Goal: Task Accomplishment & Management: Manage account settings

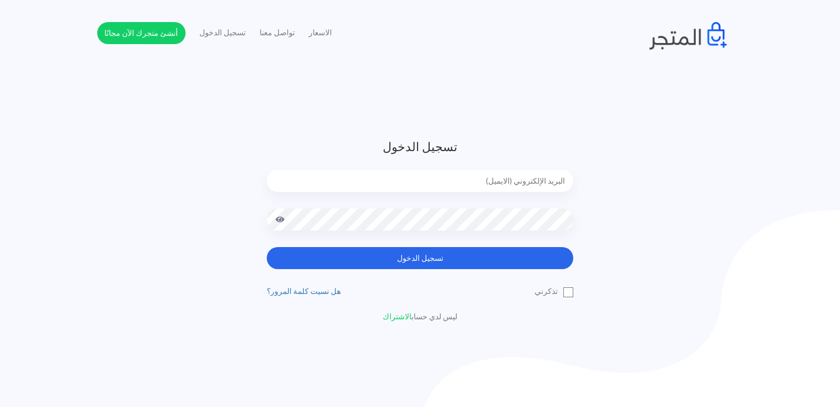
type input "[EMAIL_ADDRESS][DOMAIN_NAME]"
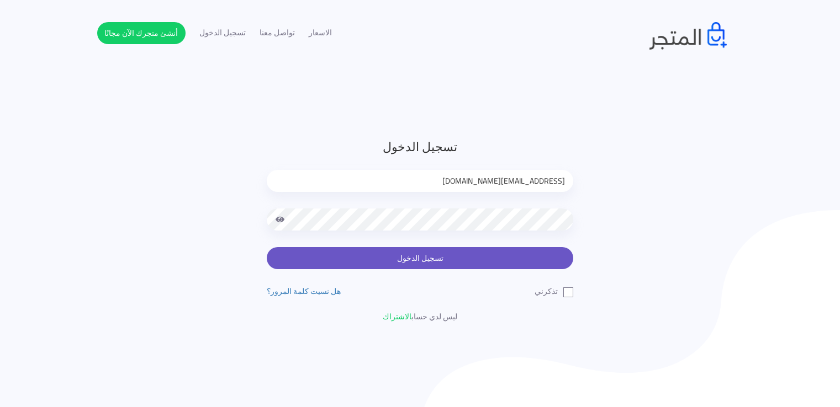
drag, startPoint x: 0, startPoint y: 0, endPoint x: 403, endPoint y: 254, distance: 476.0
click at [403, 254] on button "تسجيل الدخول" at bounding box center [420, 258] width 306 height 22
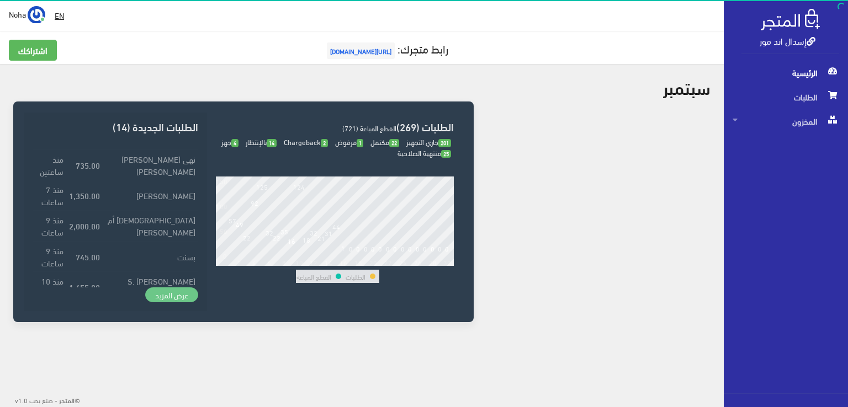
click at [183, 292] on link "عرض المزيد" at bounding box center [171, 295] width 53 height 15
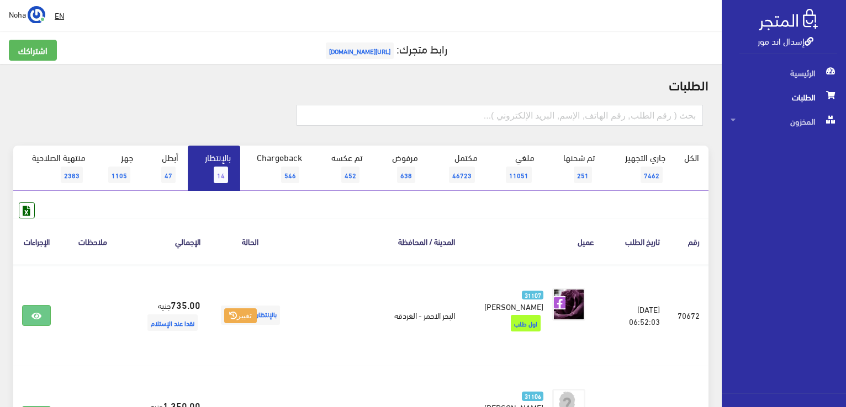
click at [679, 127] on form at bounding box center [500, 120] width 406 height 30
click at [680, 106] on input "text" at bounding box center [500, 115] width 406 height 21
type input "70663"
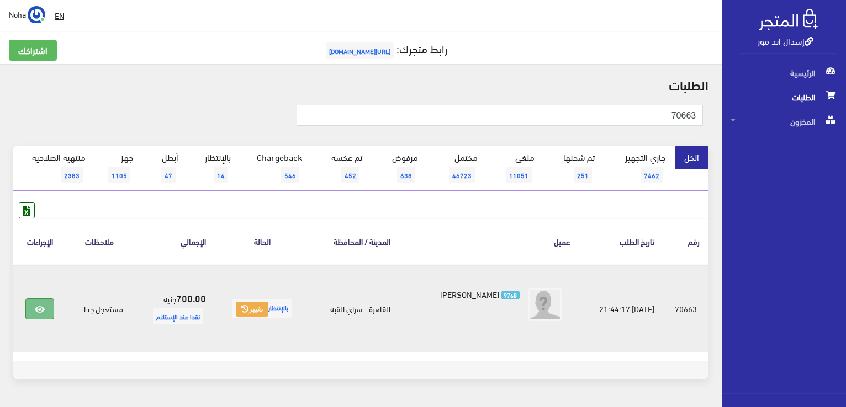
click at [44, 305] on icon at bounding box center [40, 309] width 10 height 9
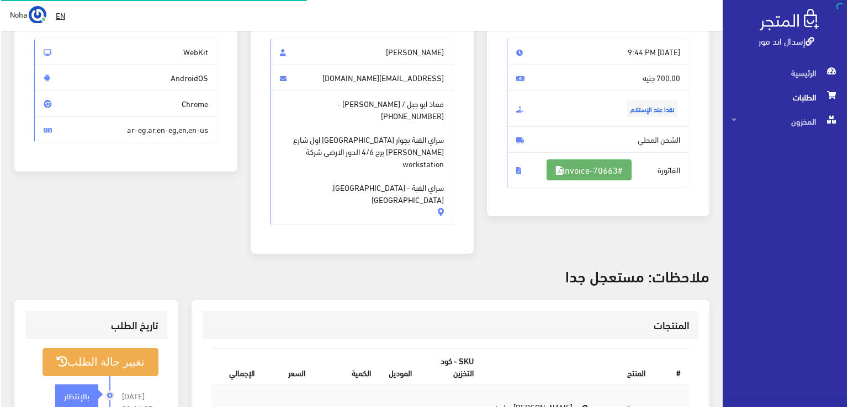
scroll to position [110, 0]
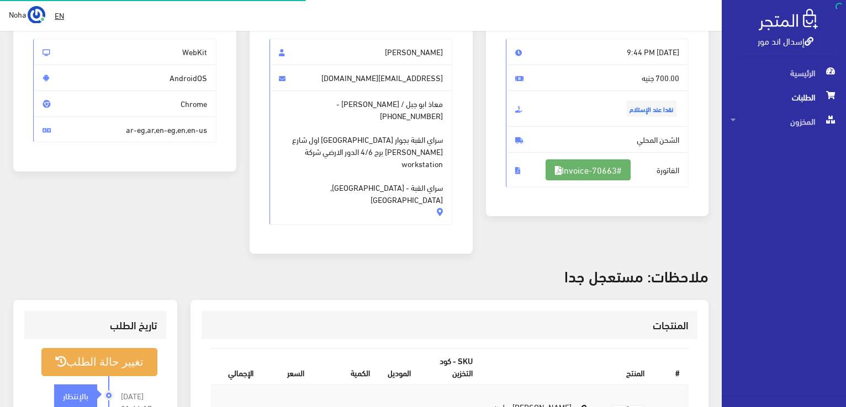
click at [623, 168] on link "#Invoice-70663" at bounding box center [588, 170] width 85 height 21
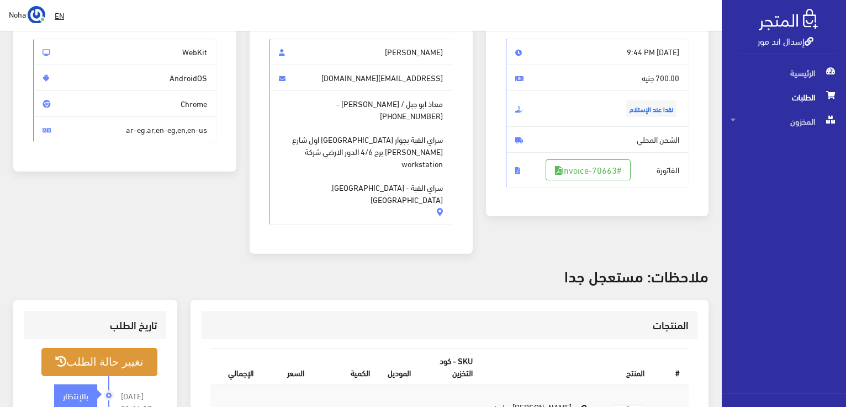
click at [128, 348] on button "تغيير حالة الطلب" at bounding box center [99, 362] width 116 height 28
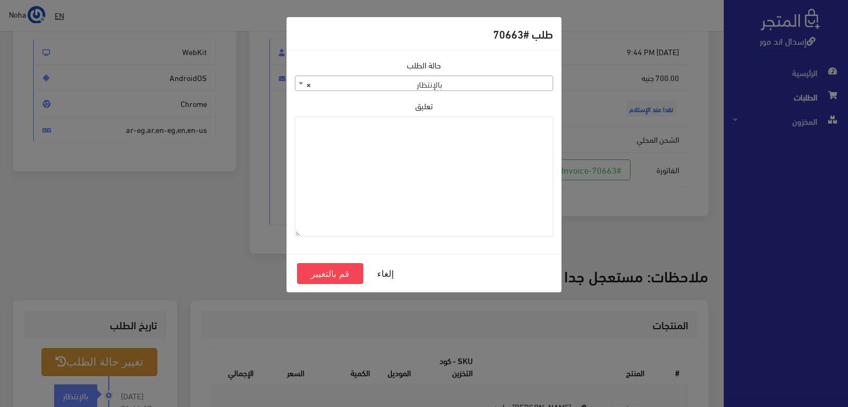
click at [454, 89] on span "× بالإنتظار" at bounding box center [423, 83] width 257 height 15
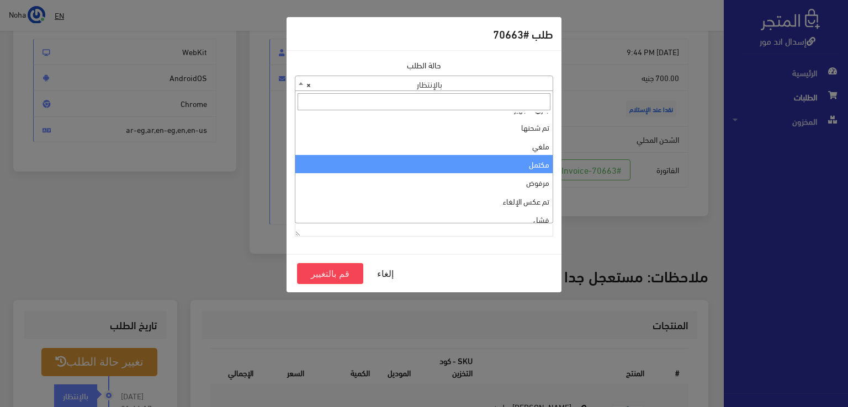
scroll to position [0, 0]
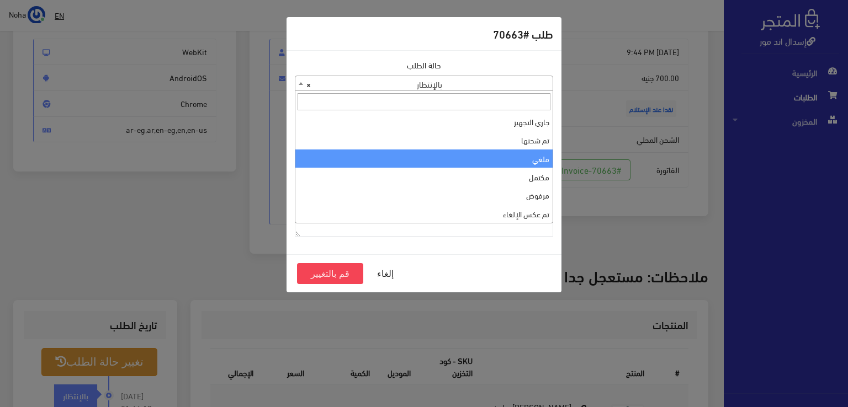
select select "3"
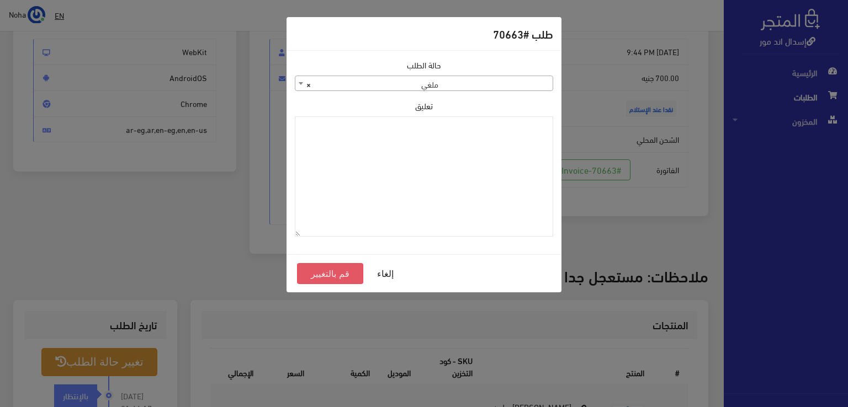
click at [309, 275] on button "قم بالتغيير" at bounding box center [330, 273] width 66 height 21
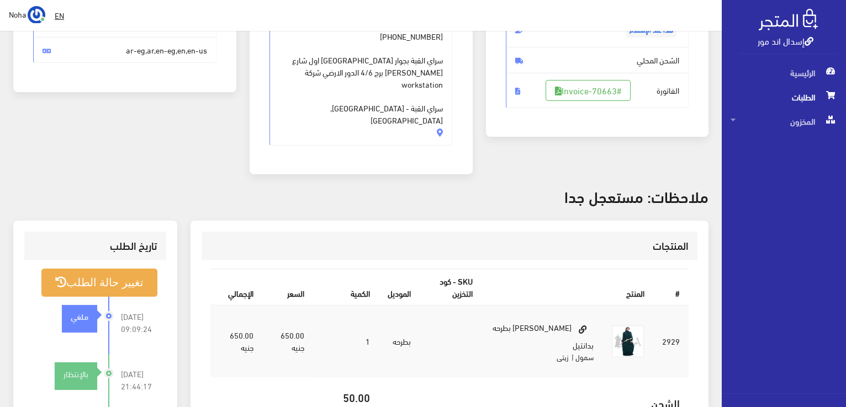
scroll to position [221, 0]
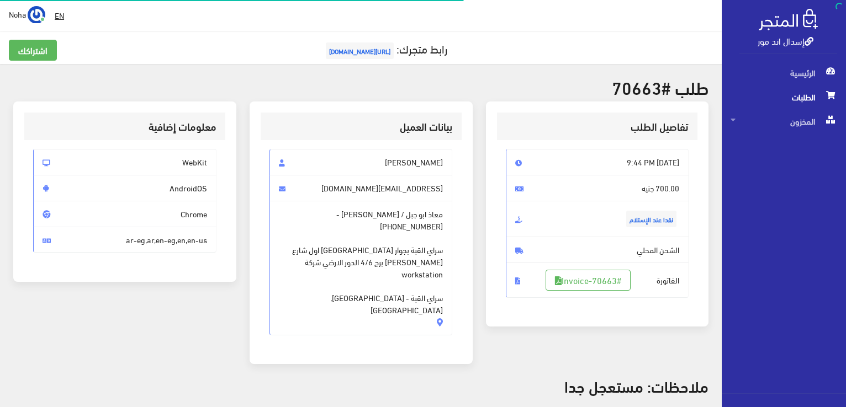
scroll to position [110, 0]
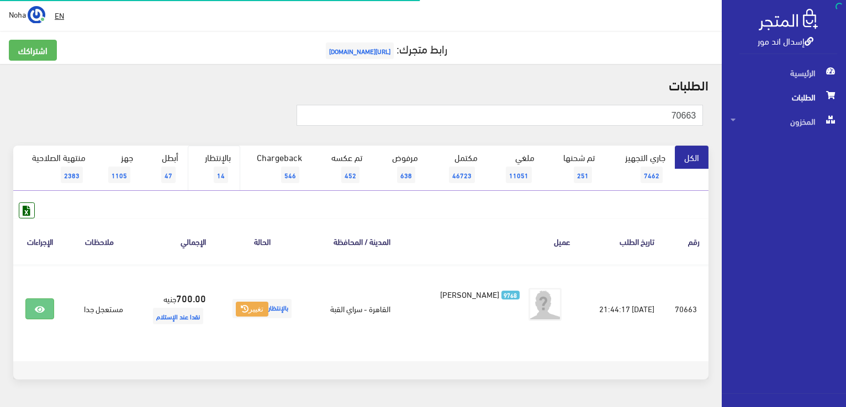
click at [221, 169] on span "14" at bounding box center [221, 175] width 14 height 17
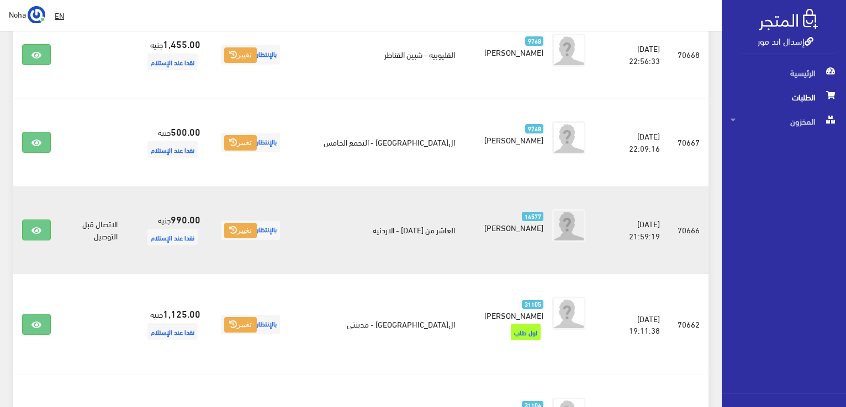
scroll to position [607, 0]
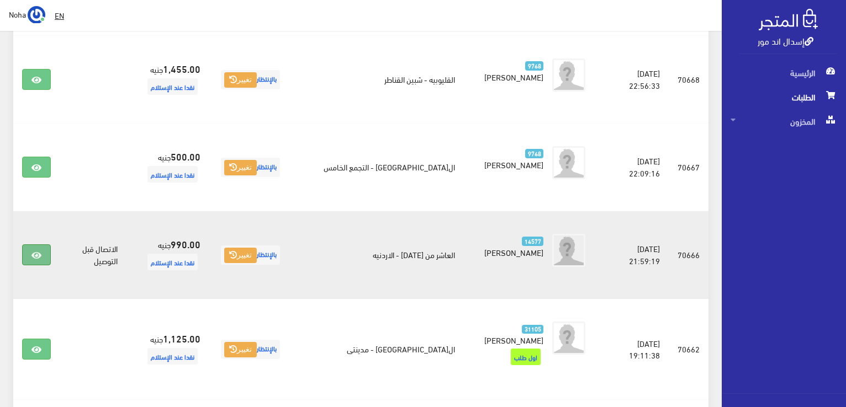
click at [29, 245] on link at bounding box center [36, 255] width 29 height 21
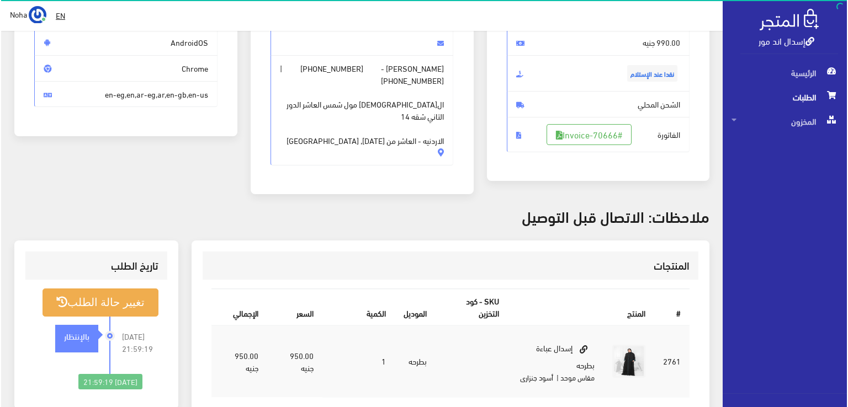
scroll to position [166, 0]
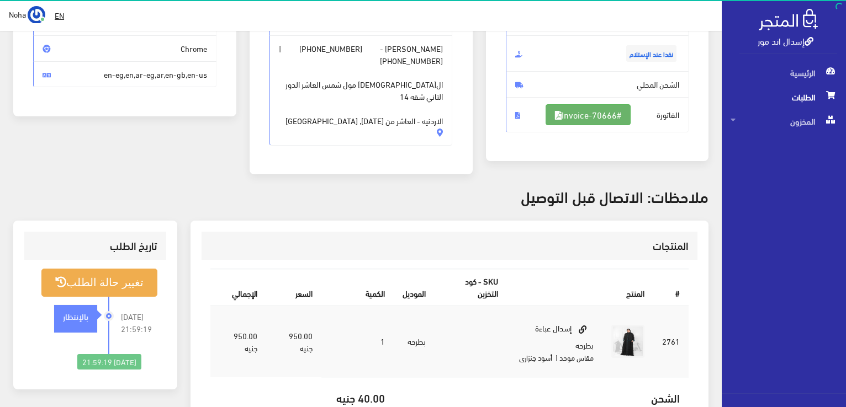
click at [581, 111] on link "#Invoice-70666" at bounding box center [588, 114] width 85 height 21
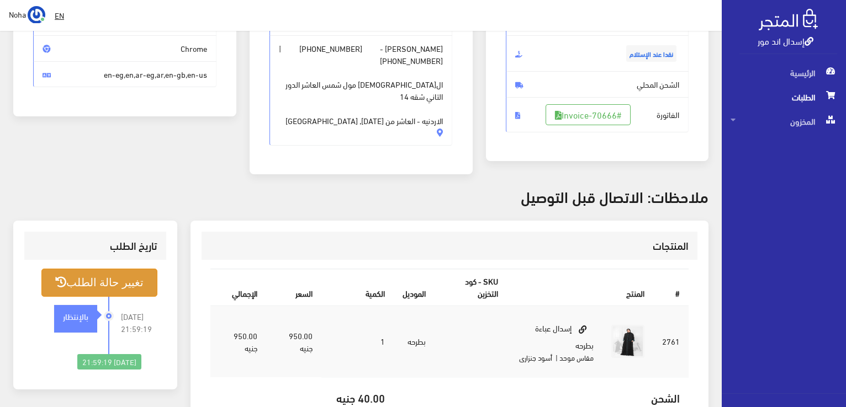
click at [124, 269] on button "تغيير حالة الطلب" at bounding box center [99, 283] width 116 height 28
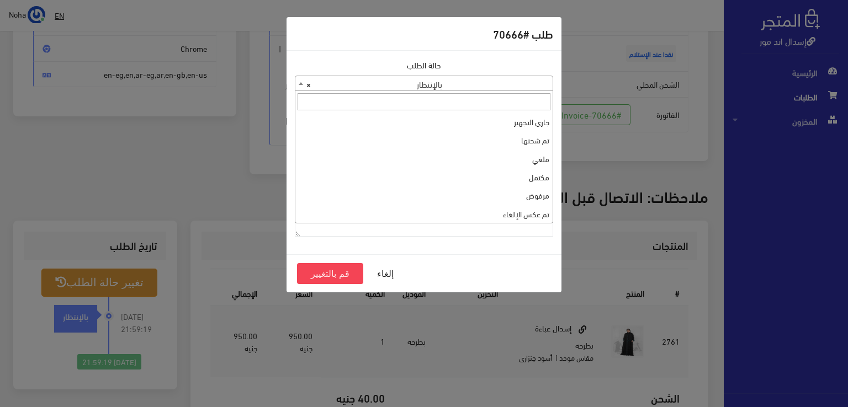
click at [393, 82] on span "× بالإنتظار" at bounding box center [423, 83] width 257 height 15
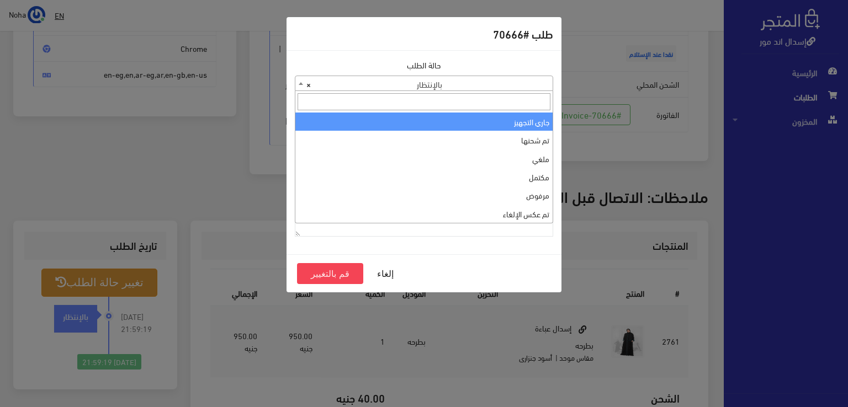
select select "1"
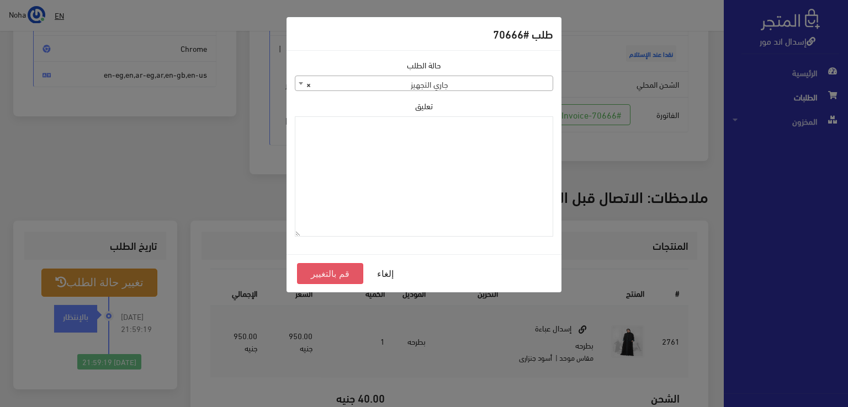
click at [338, 268] on button "قم بالتغيير" at bounding box center [330, 273] width 66 height 21
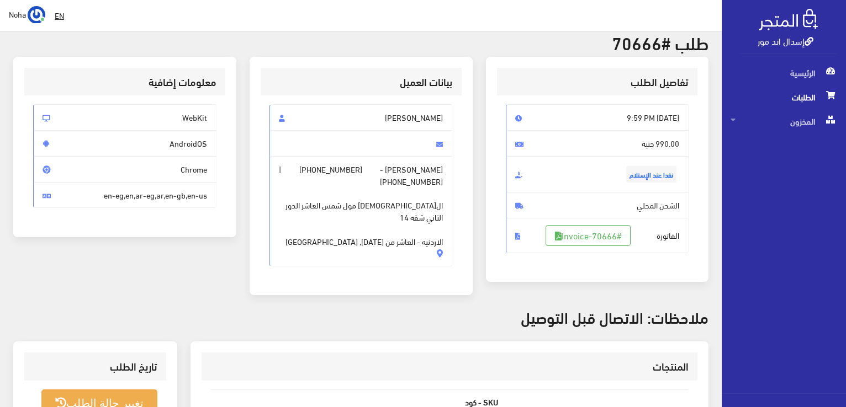
scroll to position [110, 0]
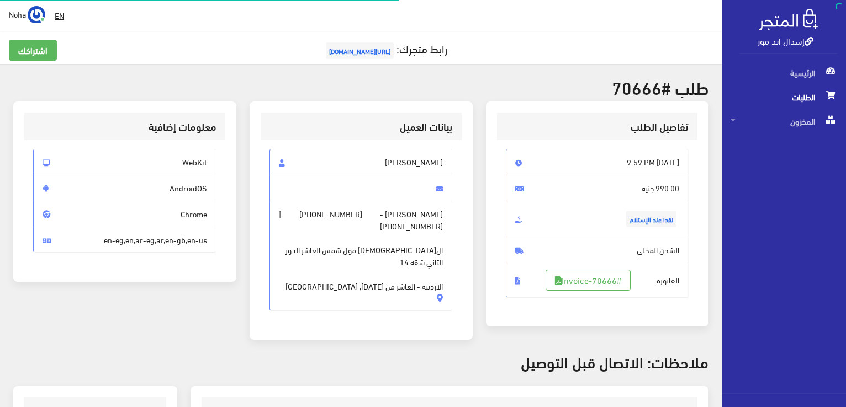
scroll to position [158, 0]
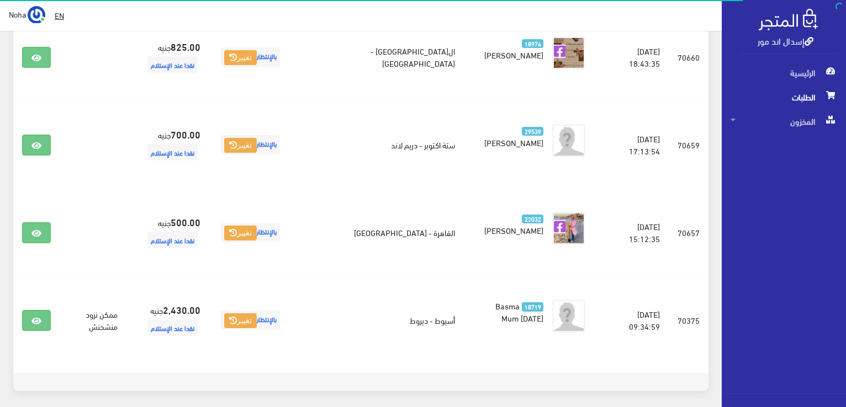
scroll to position [1102, 0]
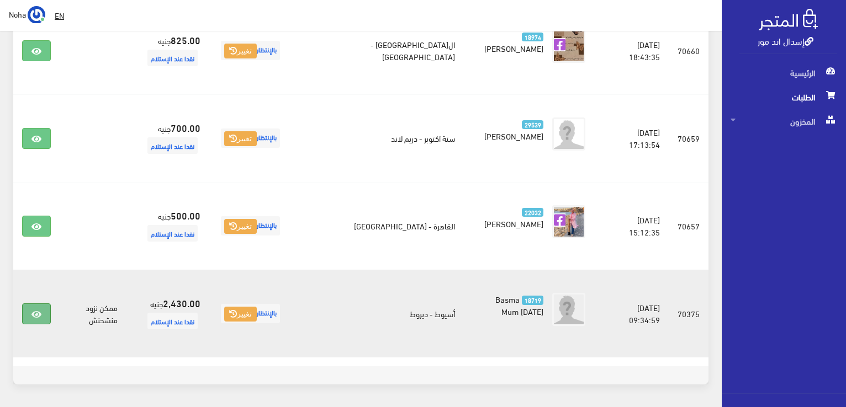
click at [35, 310] on icon at bounding box center [36, 314] width 10 height 9
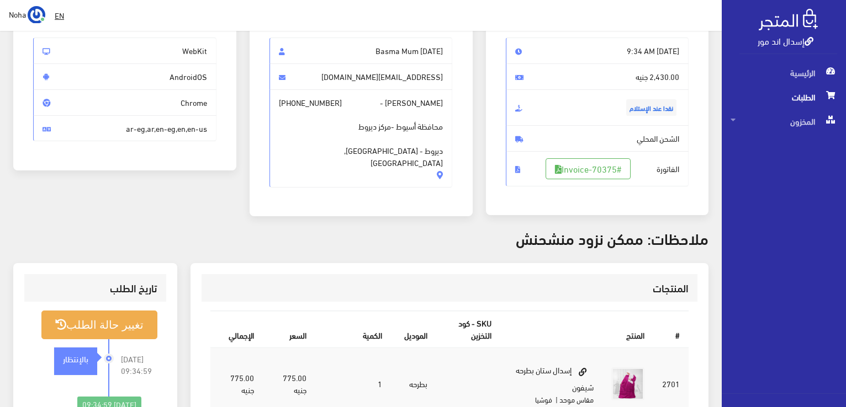
scroll to position [55, 0]
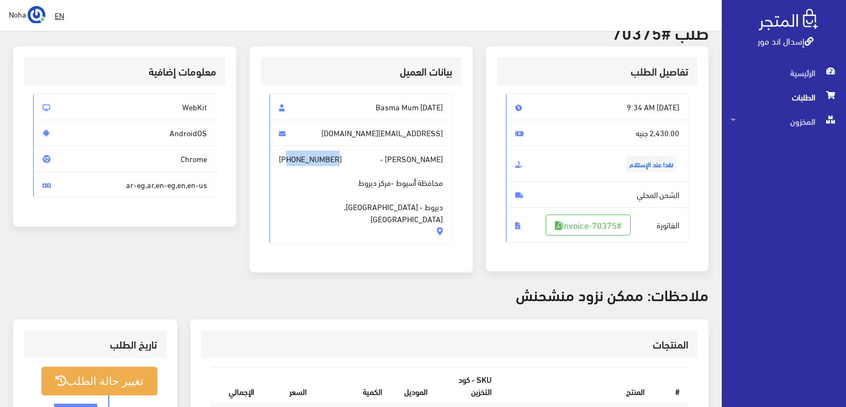
drag, startPoint x: 336, startPoint y: 158, endPoint x: 287, endPoint y: 154, distance: 48.8
click at [287, 154] on span "ابتسام سامي - +201014343307 محافظة أسيوط -مركز ديروط ديروط - أسيوط, مصر" at bounding box center [360, 195] width 183 height 98
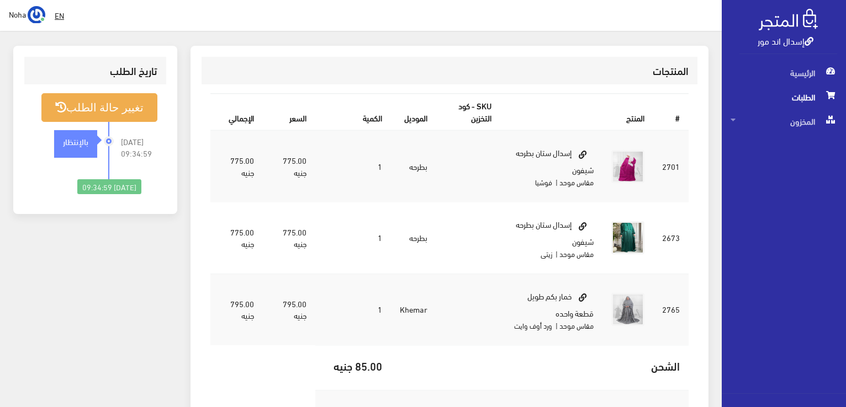
scroll to position [331, 0]
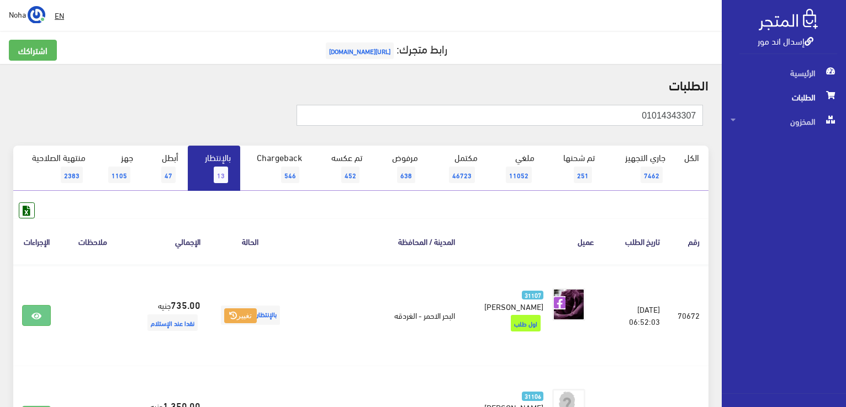
type input "01014343307"
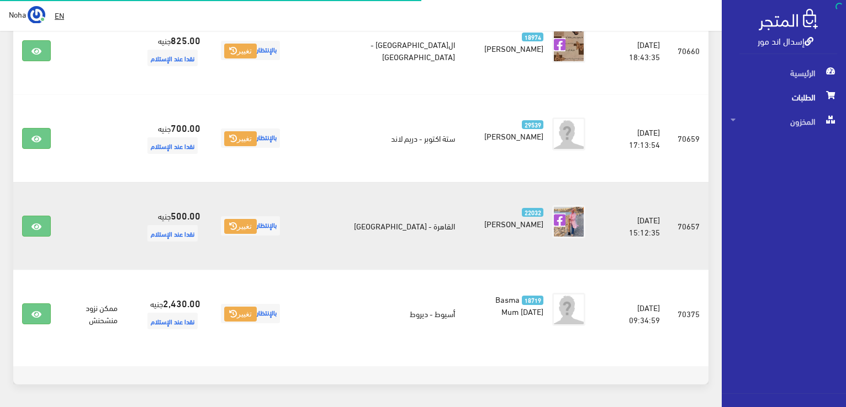
scroll to position [1102, 0]
click at [46, 216] on link at bounding box center [36, 226] width 29 height 21
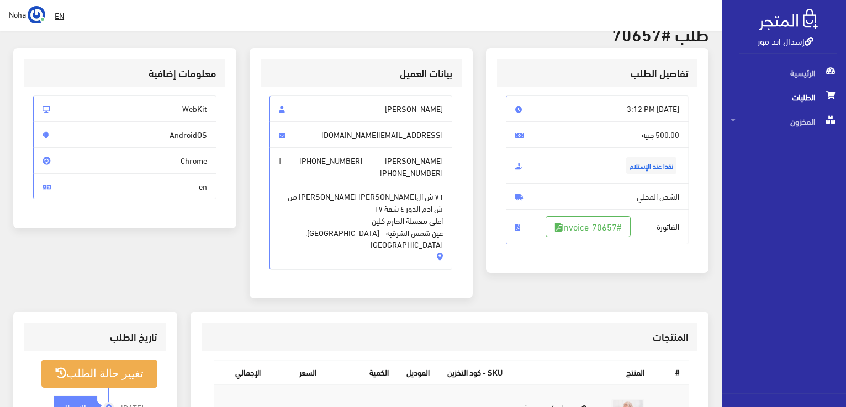
scroll to position [166, 0]
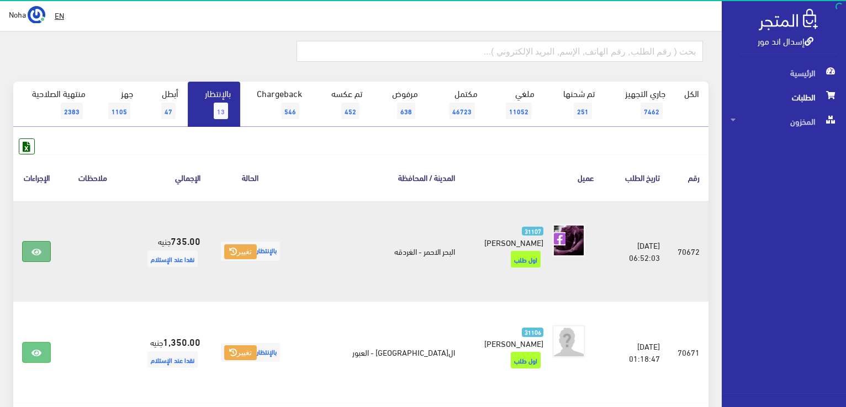
scroll to position [110, 0]
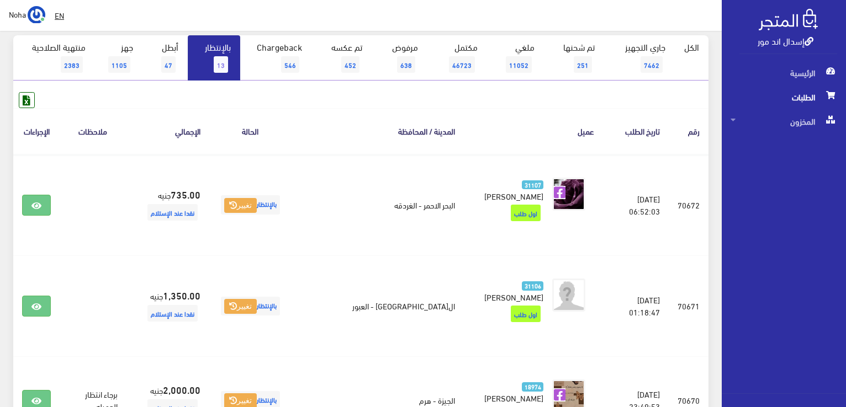
click at [203, 47] on link "بالإنتظار 13" at bounding box center [214, 57] width 52 height 45
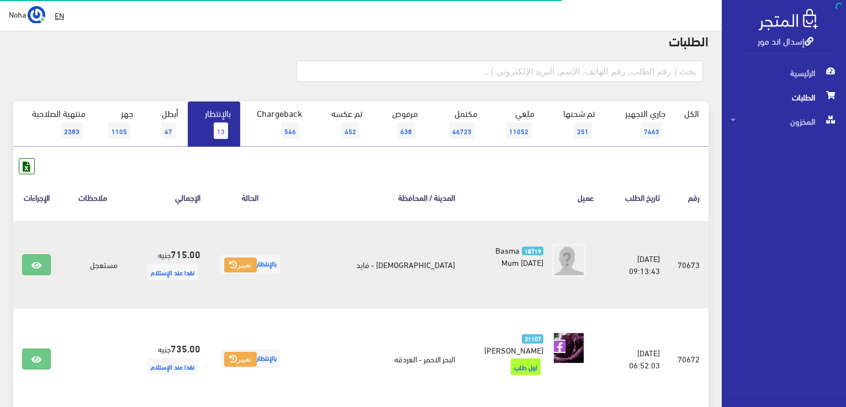
scroll to position [55, 0]
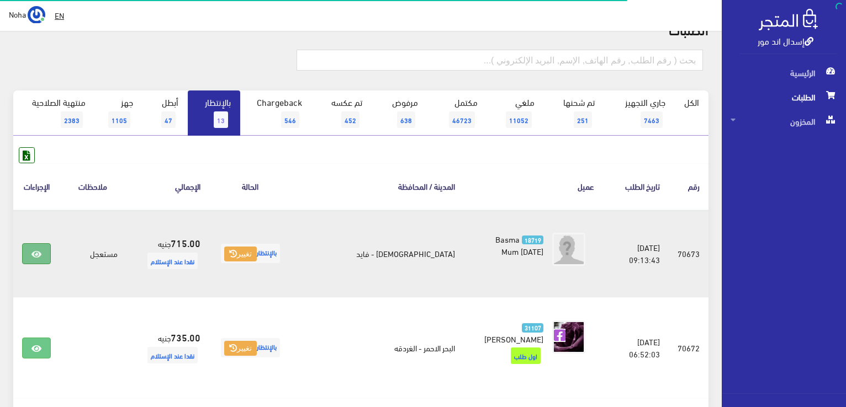
click at [32, 250] on icon at bounding box center [36, 254] width 10 height 9
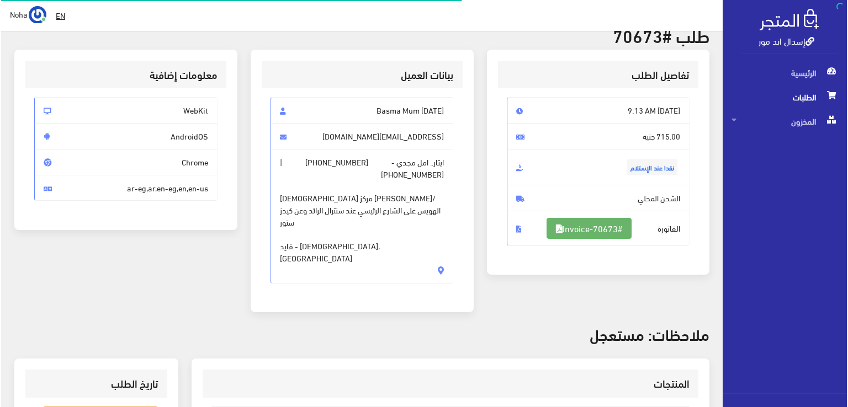
scroll to position [110, 0]
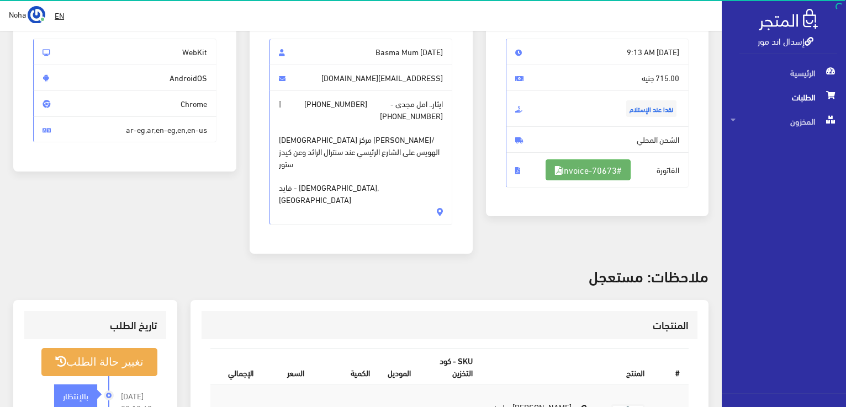
click at [606, 167] on link "#Invoice-70673" at bounding box center [588, 170] width 85 height 21
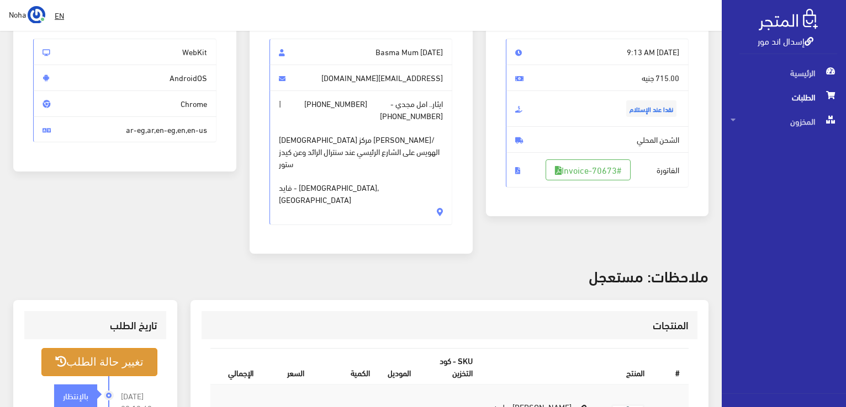
click at [123, 348] on button "تغيير حالة الطلب" at bounding box center [99, 362] width 116 height 28
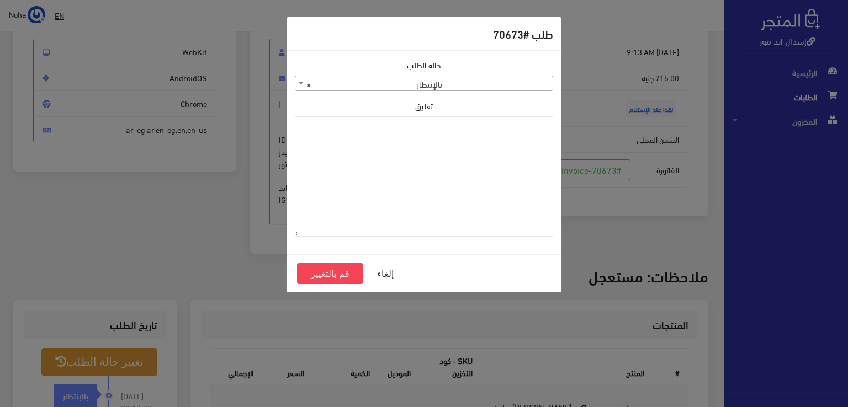
click at [486, 82] on span "× بالإنتظار" at bounding box center [423, 83] width 257 height 15
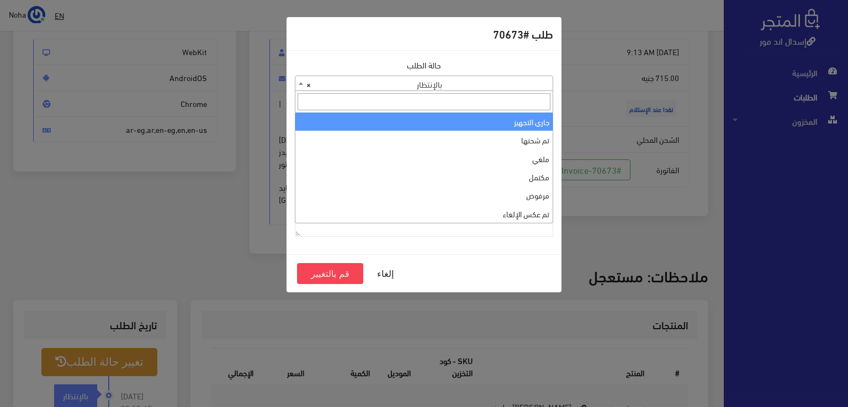
select select "1"
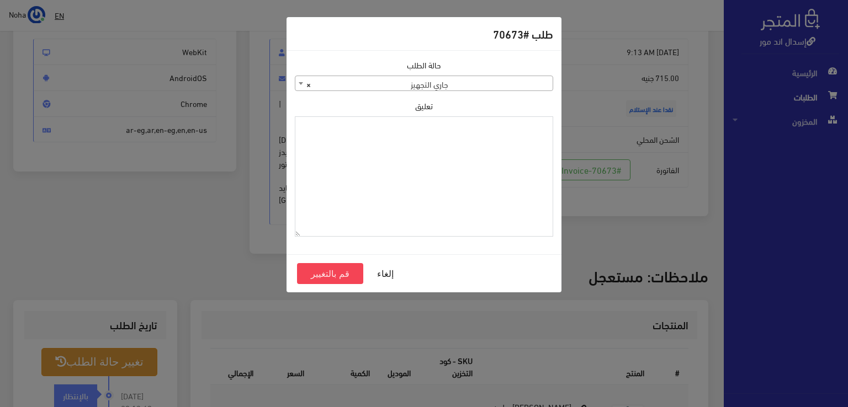
drag, startPoint x: 464, startPoint y: 157, endPoint x: 384, endPoint y: 172, distance: 80.9
click at [384, 172] on textarea "تعليق" at bounding box center [424, 177] width 258 height 121
click at [530, 128] on textarea "1123993" at bounding box center [424, 177] width 258 height 121
type textarea "1123993"
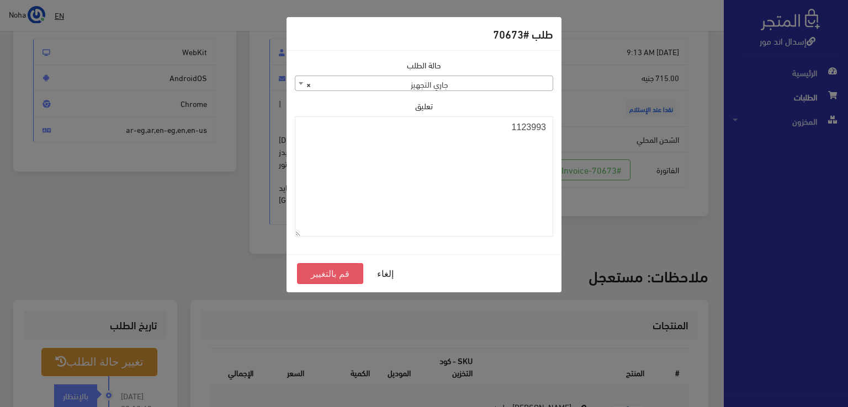
click at [340, 273] on button "قم بالتغيير" at bounding box center [330, 273] width 66 height 21
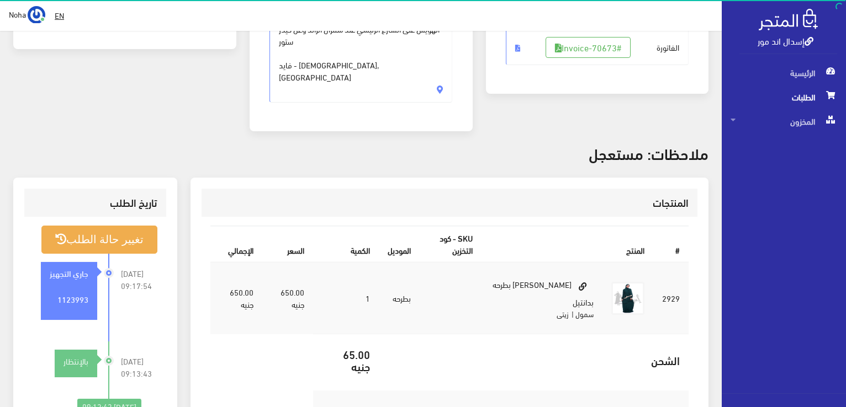
scroll to position [221, 0]
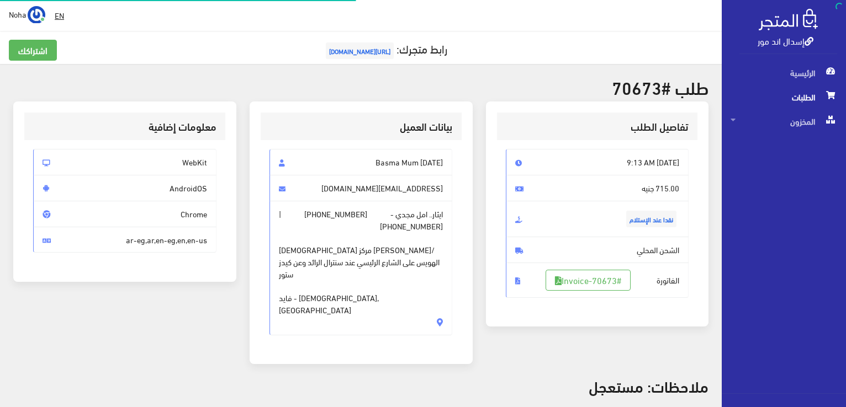
scroll to position [110, 0]
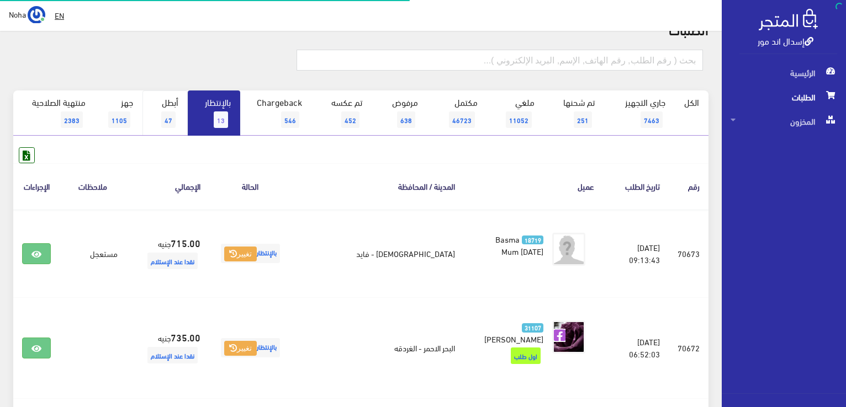
scroll to position [55, 0]
click at [223, 114] on span "13" at bounding box center [221, 120] width 14 height 17
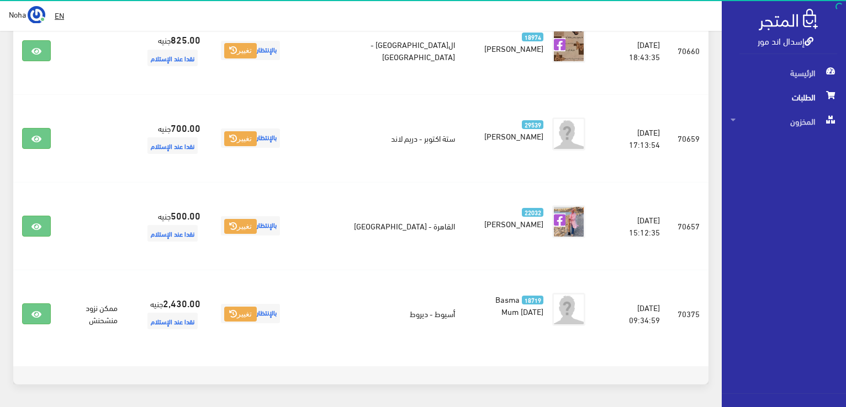
scroll to position [904, 0]
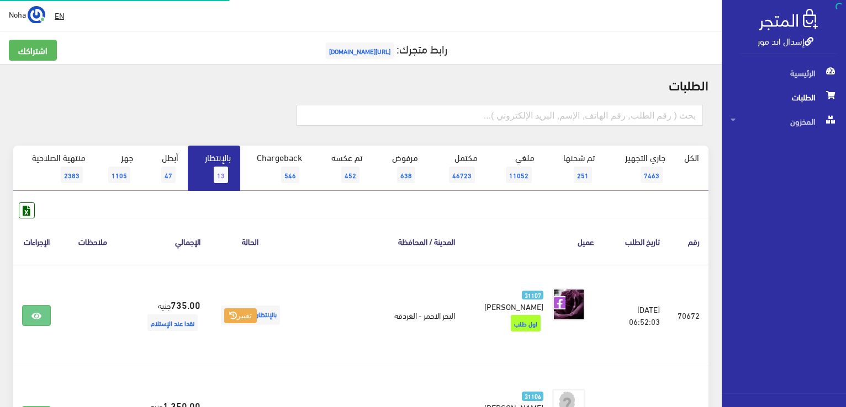
scroll to position [859, 0]
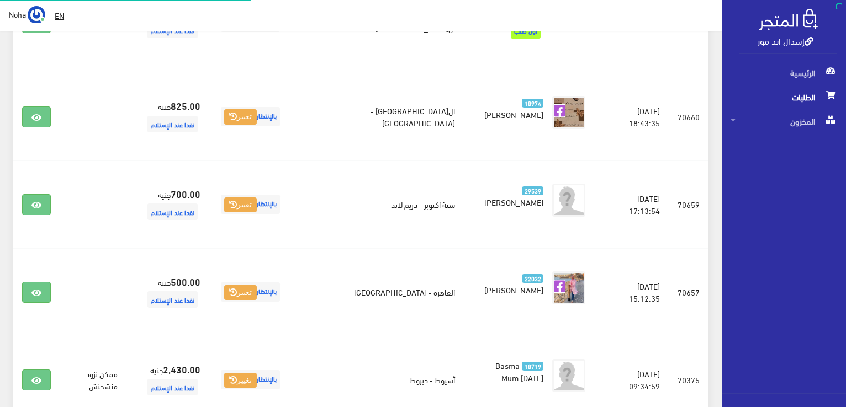
scroll to position [948, 0]
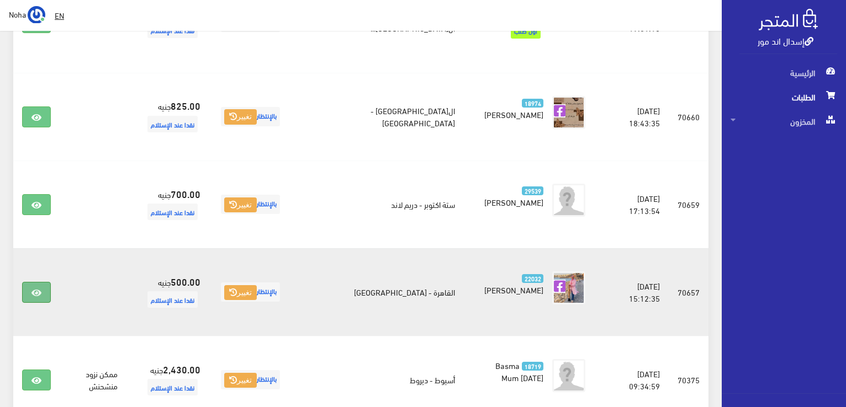
click at [30, 282] on link at bounding box center [36, 292] width 29 height 21
click at [44, 282] on link at bounding box center [36, 292] width 29 height 21
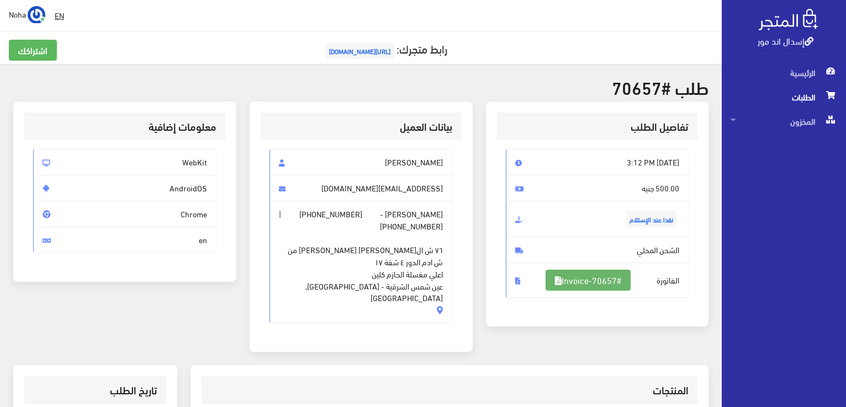
click at [599, 278] on link "#Invoice-70657" at bounding box center [588, 280] width 85 height 21
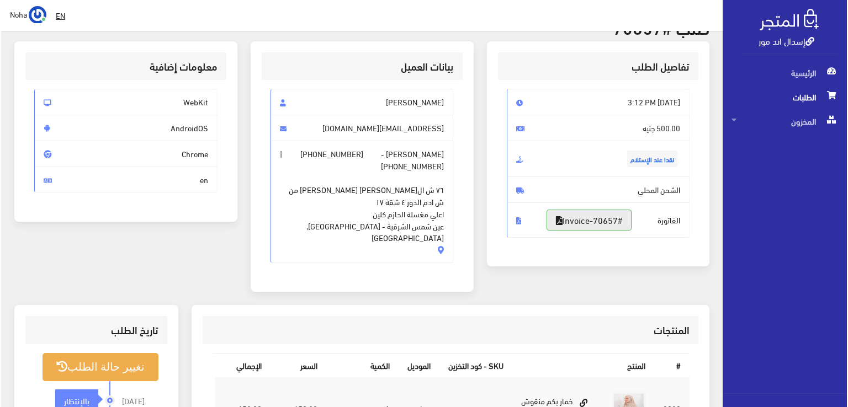
scroll to position [166, 0]
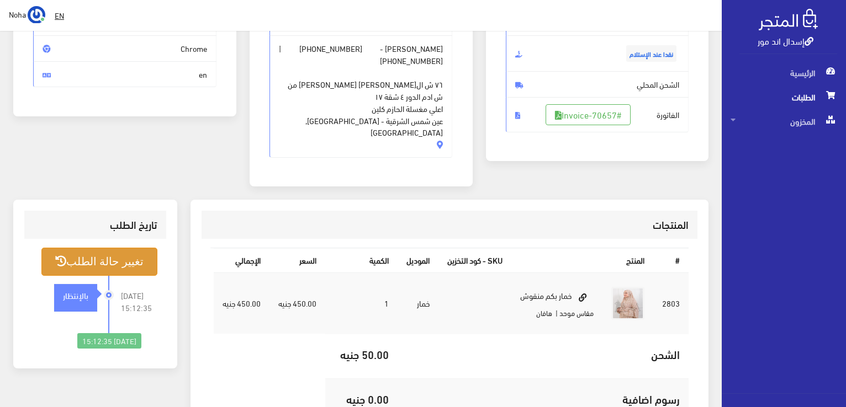
click at [117, 248] on button "تغيير حالة الطلب" at bounding box center [99, 262] width 116 height 28
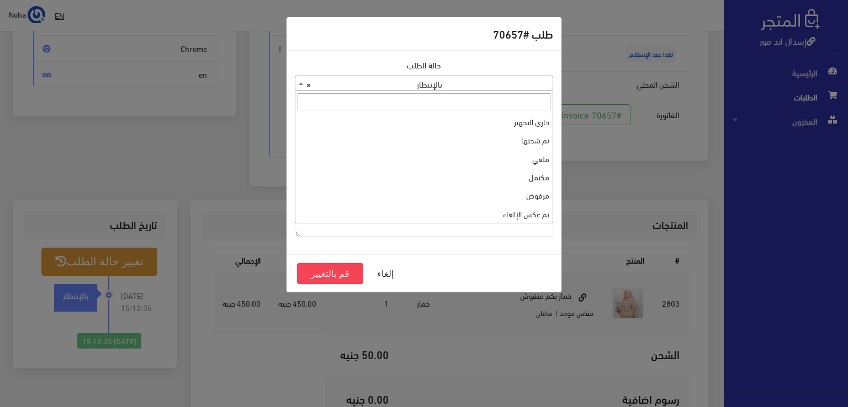
click at [391, 78] on span "× بالإنتظار" at bounding box center [423, 83] width 257 height 15
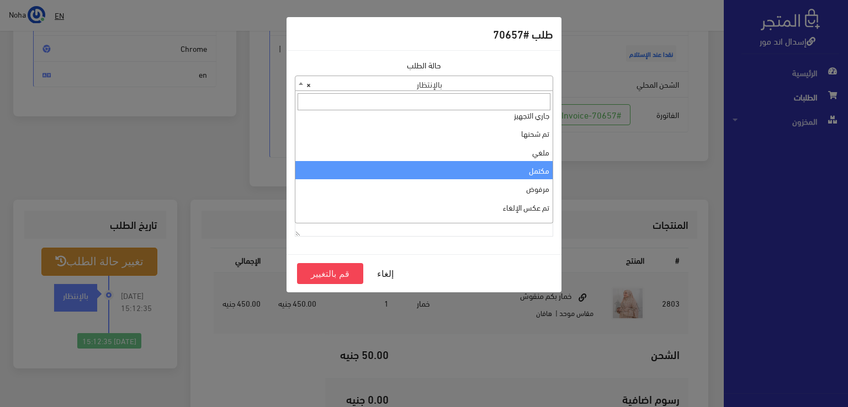
scroll to position [0, 0]
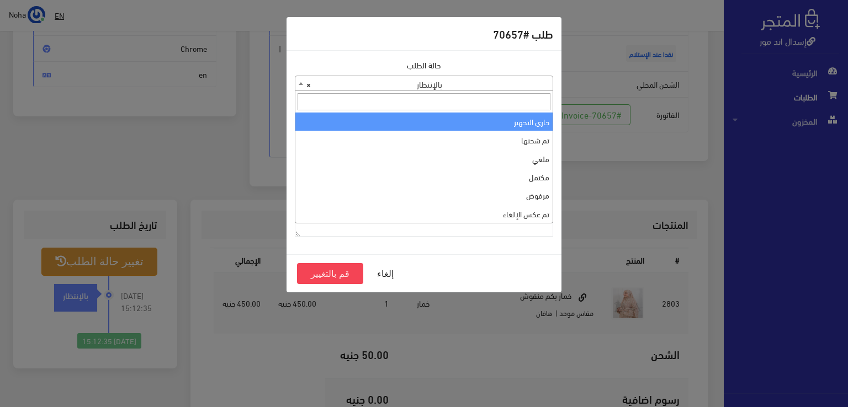
select select "1"
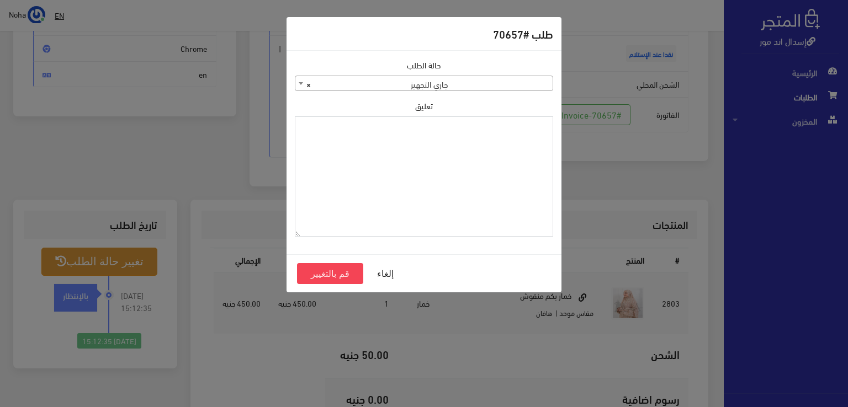
paste textarea "1123993"
type textarea "1123993"
click at [330, 274] on button "قم بالتغيير" at bounding box center [330, 273] width 66 height 21
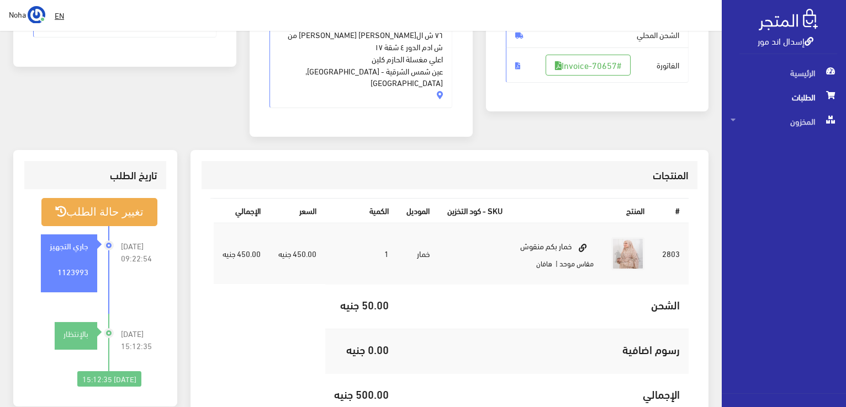
scroll to position [221, 0]
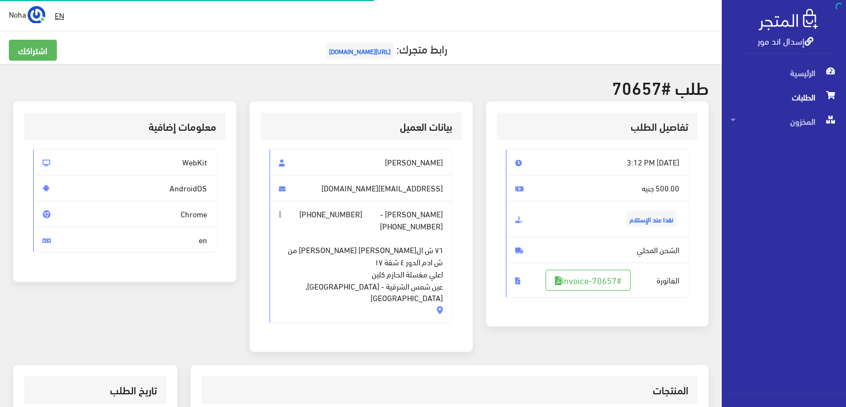
scroll to position [158, 0]
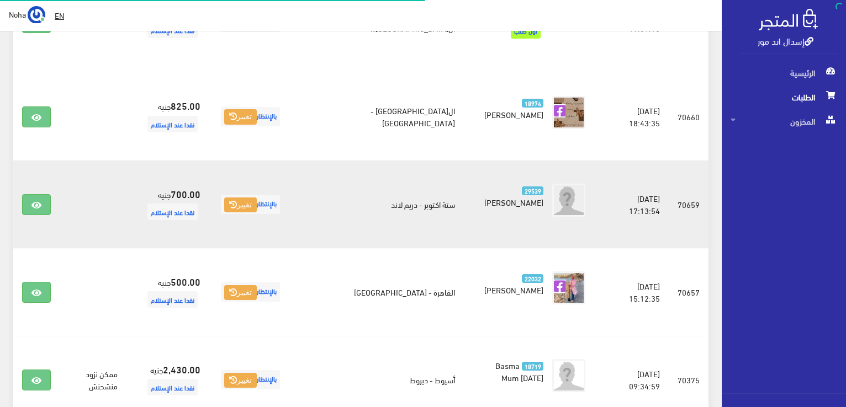
scroll to position [948, 0]
click at [41, 194] on link at bounding box center [36, 204] width 29 height 21
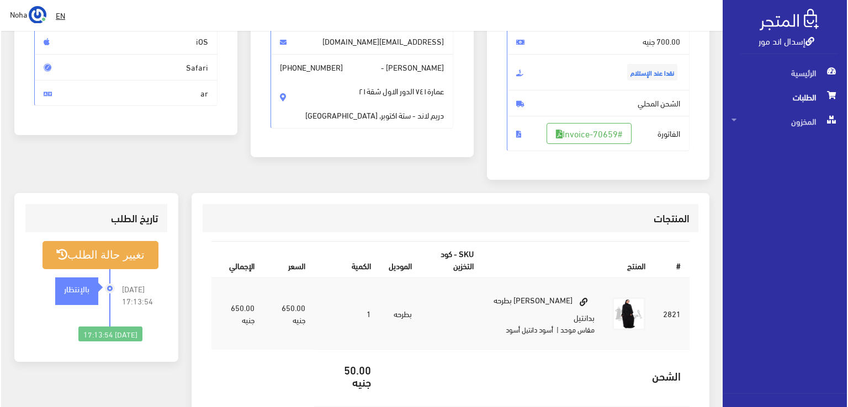
scroll to position [110, 0]
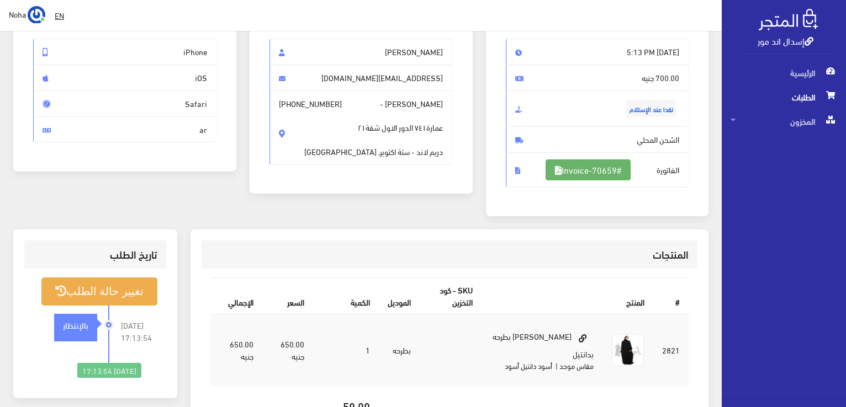
click at [597, 175] on link "#Invoice-70659" at bounding box center [588, 170] width 85 height 21
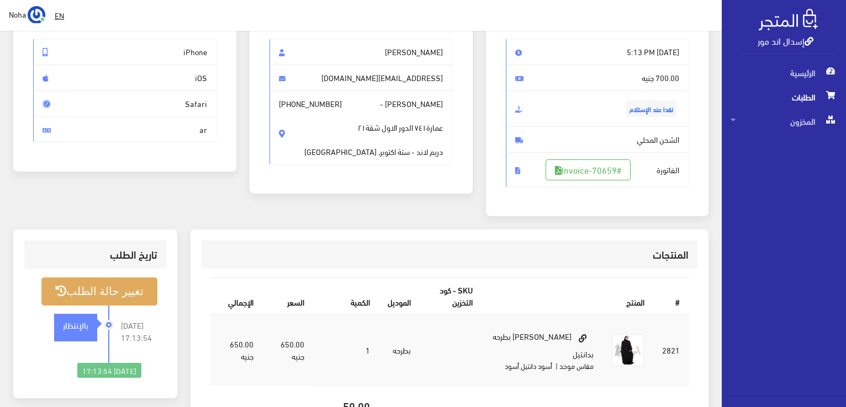
drag, startPoint x: 104, startPoint y: 300, endPoint x: 106, endPoint y: 306, distance: 5.9
click at [106, 306] on ul "تغيير حالة الطلب 2025-09-15 17:13:54 بالإنتظار" at bounding box center [95, 328] width 124 height 101
click at [130, 290] on button "تغيير حالة الطلب" at bounding box center [99, 292] width 116 height 28
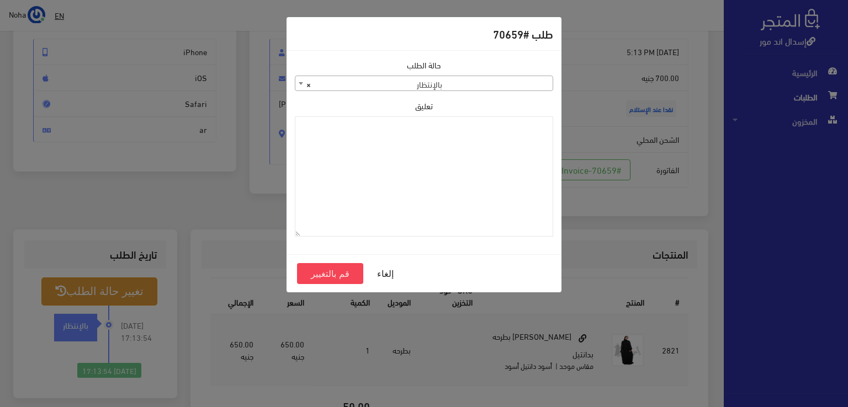
click at [388, 82] on span "× بالإنتظار" at bounding box center [423, 83] width 257 height 15
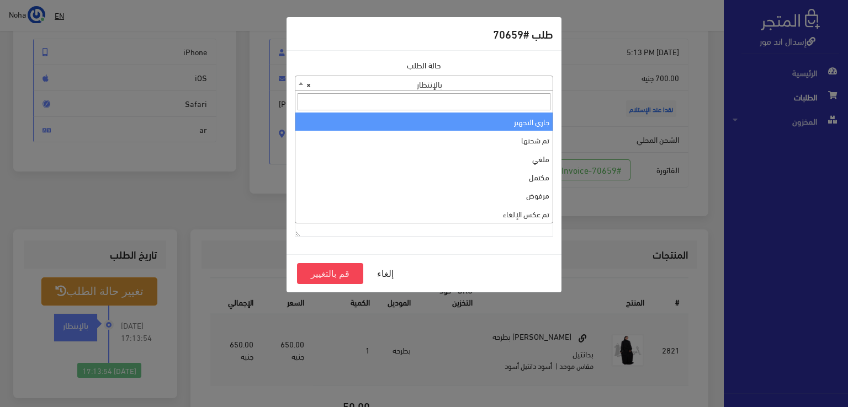
select select "1"
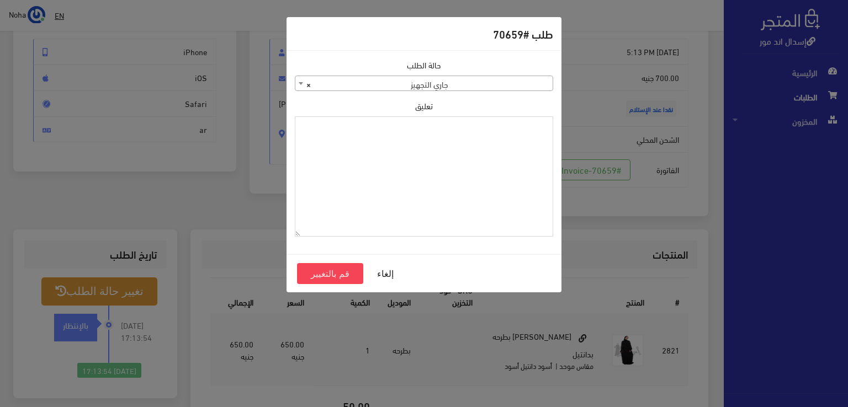
paste textarea "1123993"
type textarea "1123993"
click at [329, 276] on button "قم بالتغيير" at bounding box center [330, 273] width 66 height 21
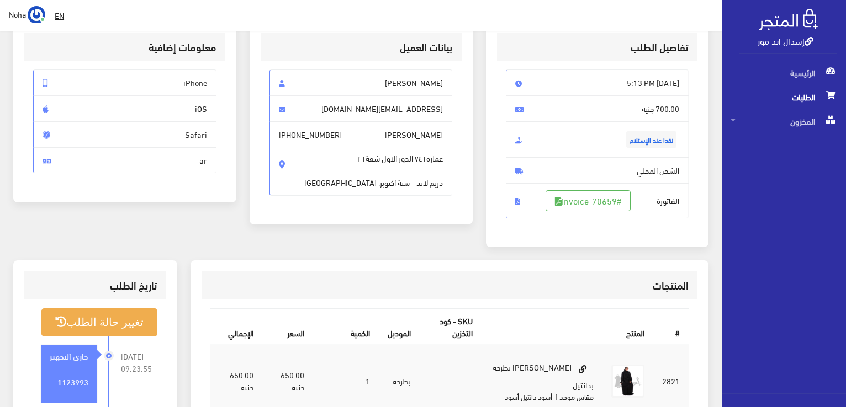
scroll to position [221, 0]
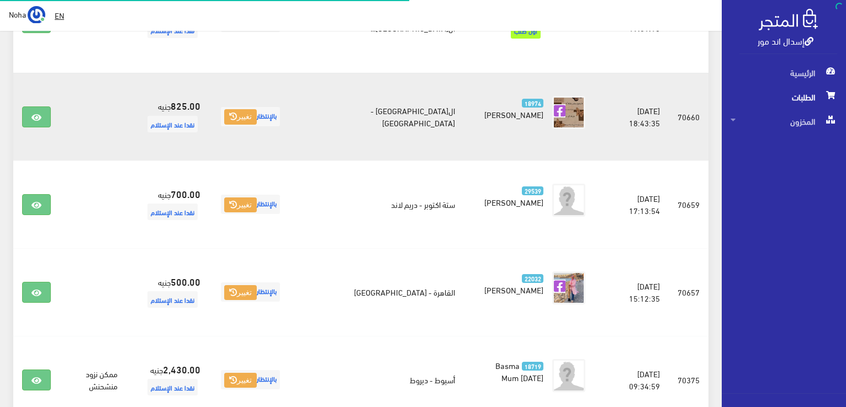
scroll to position [948, 0]
click at [27, 107] on link at bounding box center [36, 117] width 29 height 21
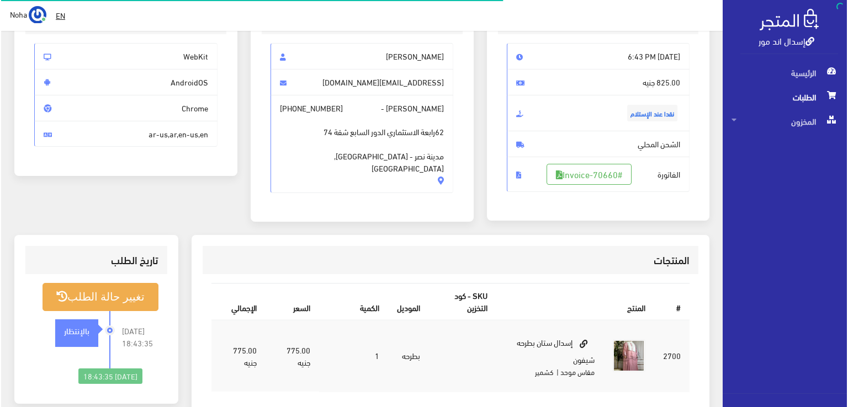
scroll to position [166, 0]
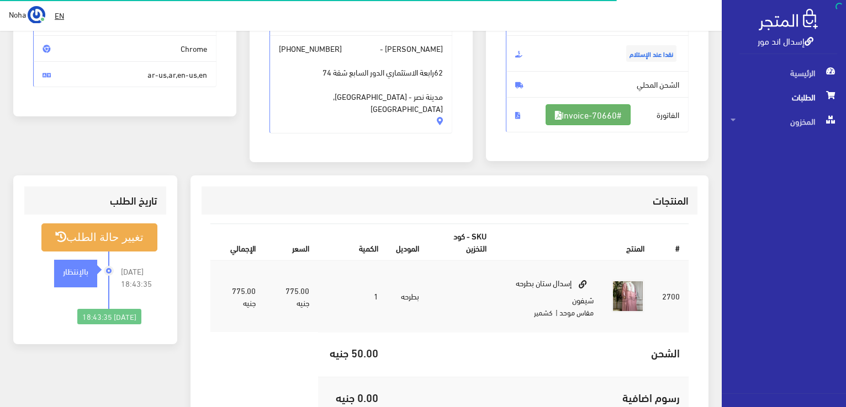
click at [601, 110] on link "#Invoice-70660" at bounding box center [588, 114] width 85 height 21
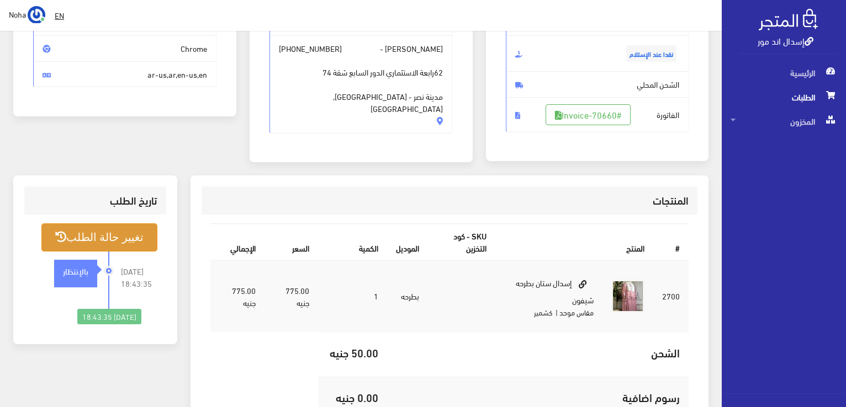
click at [93, 245] on button "تغيير حالة الطلب" at bounding box center [99, 238] width 116 height 28
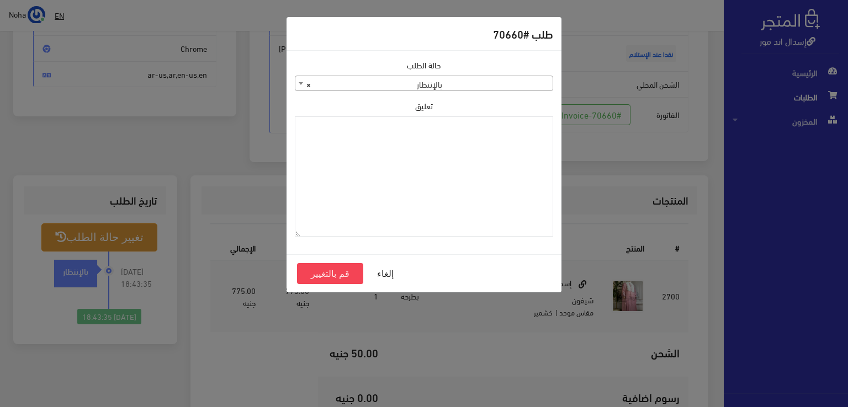
click at [437, 86] on span "× بالإنتظار" at bounding box center [423, 83] width 257 height 15
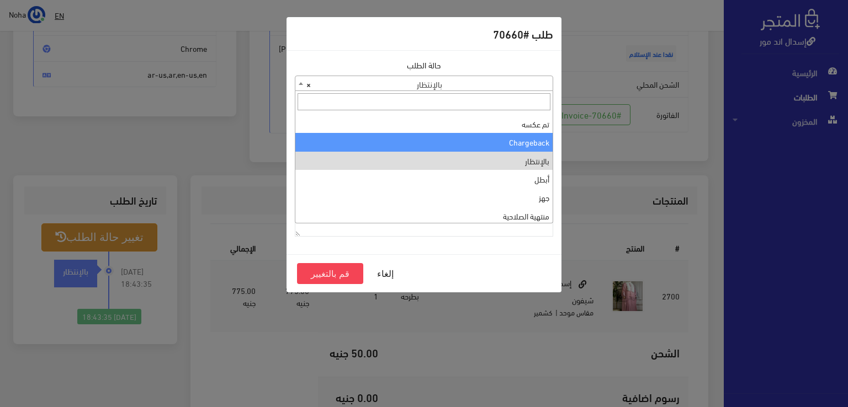
scroll to position [0, 0]
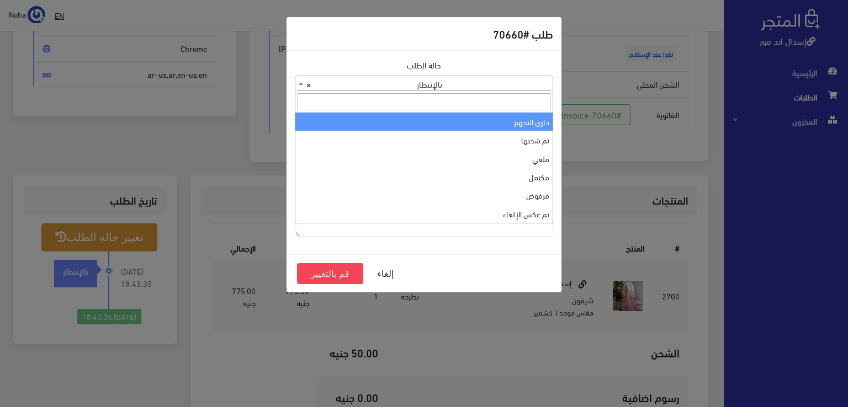
select select "1"
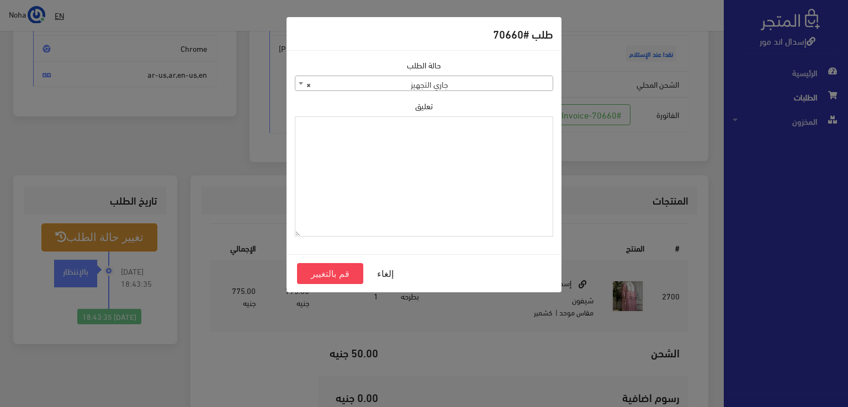
paste textarea "1123993"
type textarea "1123993"
click at [340, 277] on button "قم بالتغيير" at bounding box center [330, 273] width 66 height 21
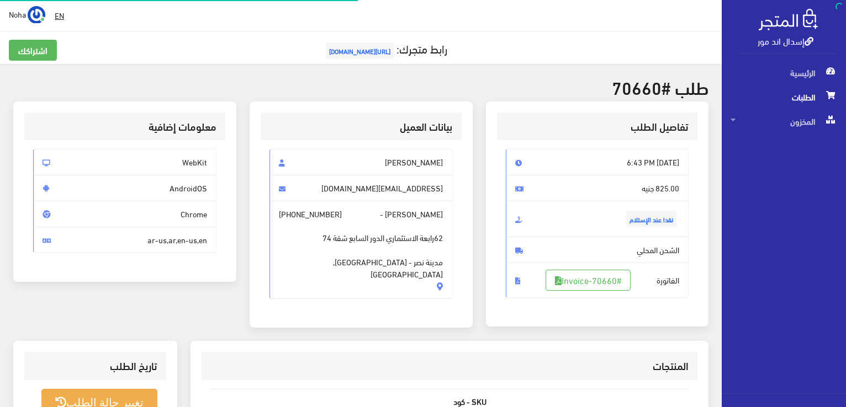
scroll to position [158, 0]
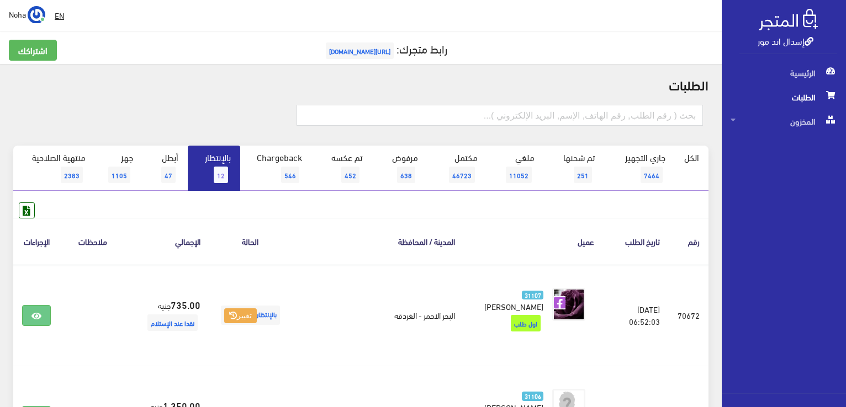
click at [220, 149] on link "بالإنتظار 12" at bounding box center [214, 168] width 52 height 45
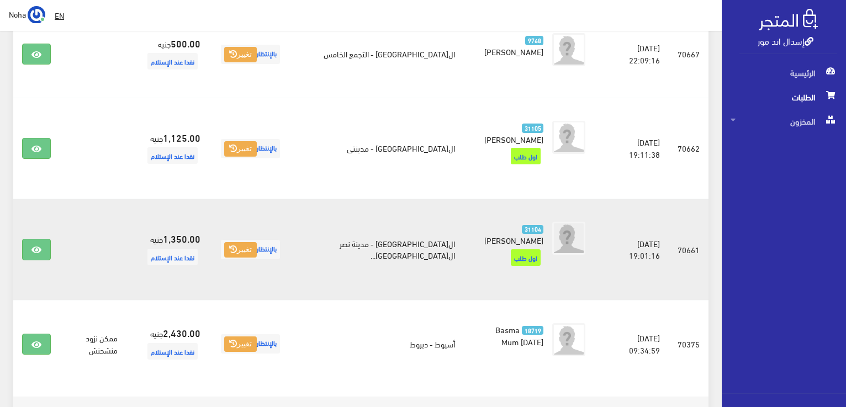
scroll to position [751, 0]
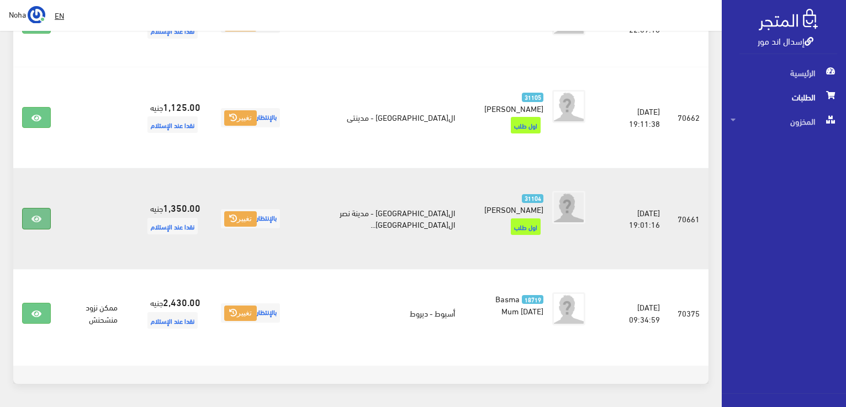
click at [38, 215] on icon at bounding box center [36, 219] width 10 height 9
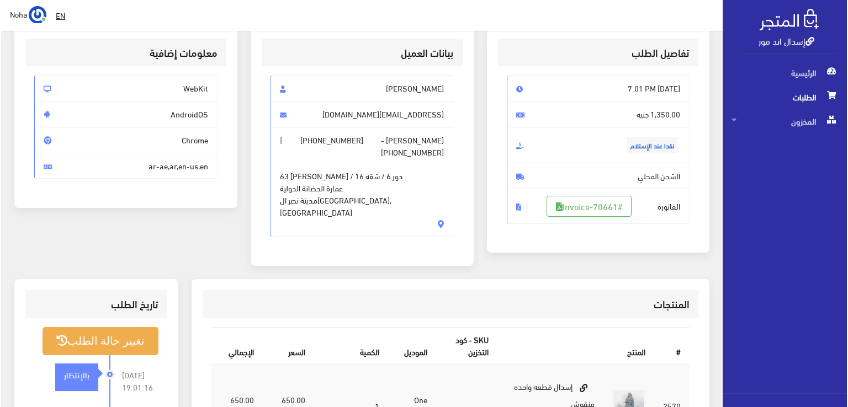
scroll to position [166, 0]
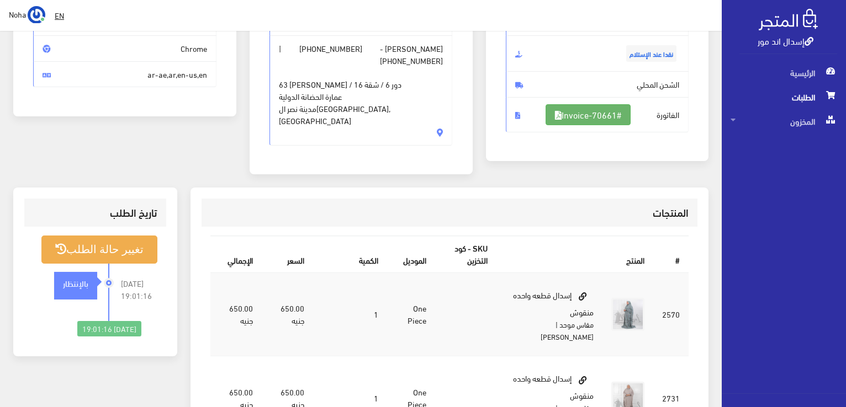
click at [596, 120] on link "#Invoice-70661" at bounding box center [588, 114] width 85 height 21
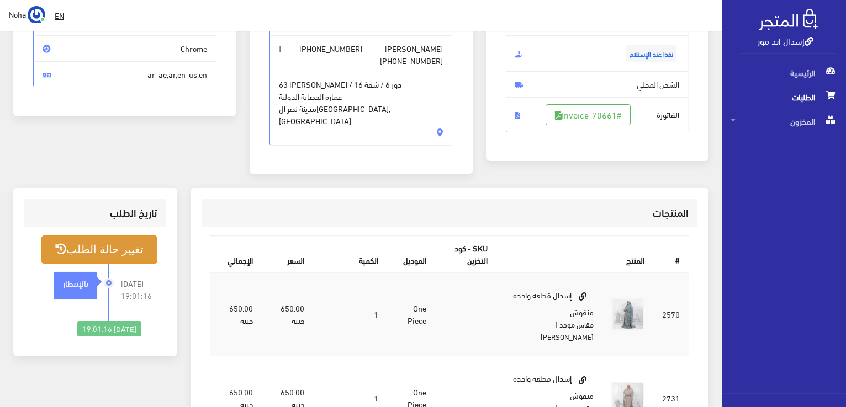
click at [110, 238] on button "تغيير حالة الطلب" at bounding box center [99, 250] width 116 height 28
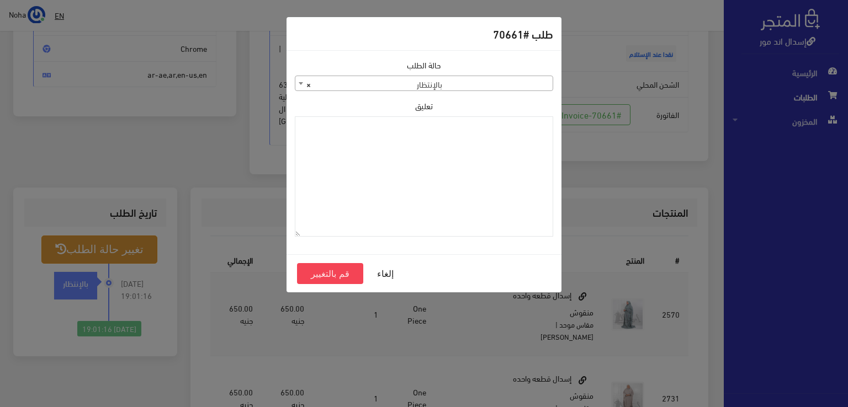
click at [466, 76] on span "× بالإنتظار" at bounding box center [423, 83] width 257 height 15
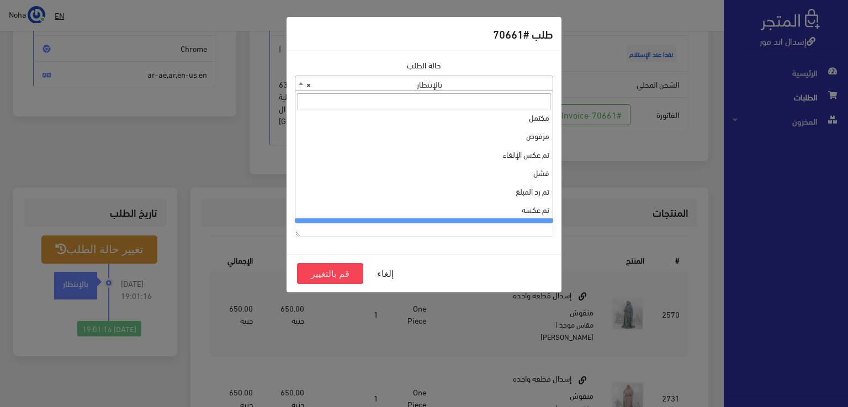
scroll to position [0, 0]
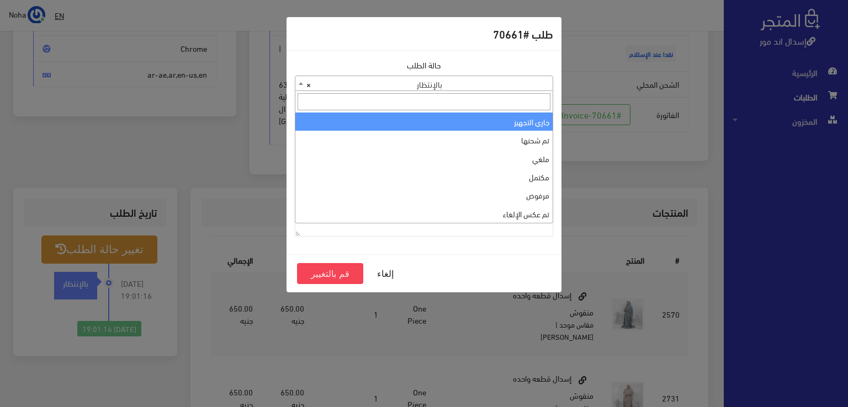
select select "1"
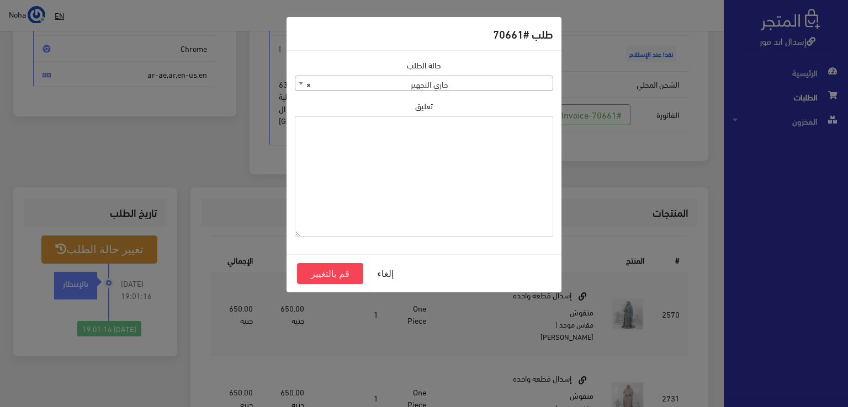
paste textarea "1123993"
type textarea "1123993"
click at [346, 276] on button "قم بالتغيير" at bounding box center [330, 273] width 66 height 21
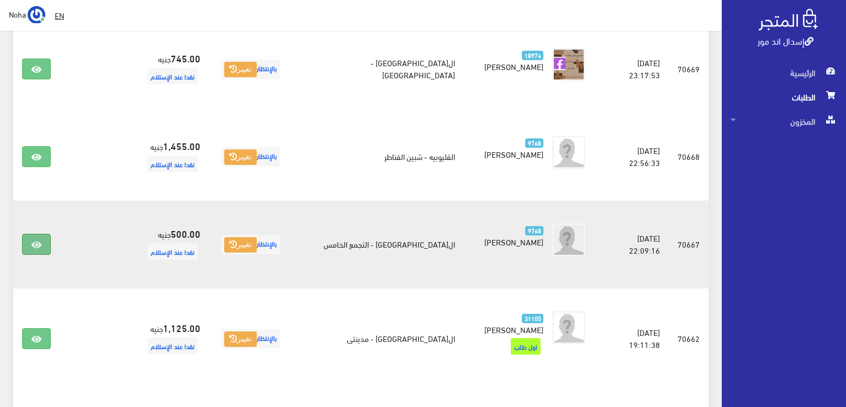
scroll to position [531, 0]
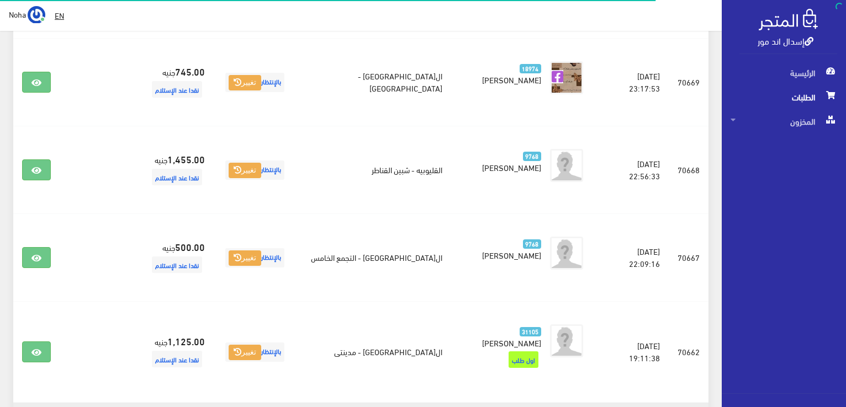
scroll to position [595, 0]
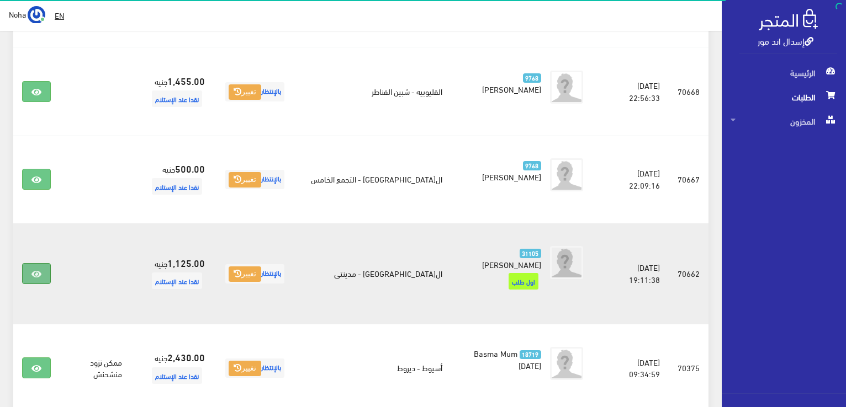
click at [33, 270] on icon at bounding box center [36, 274] width 10 height 9
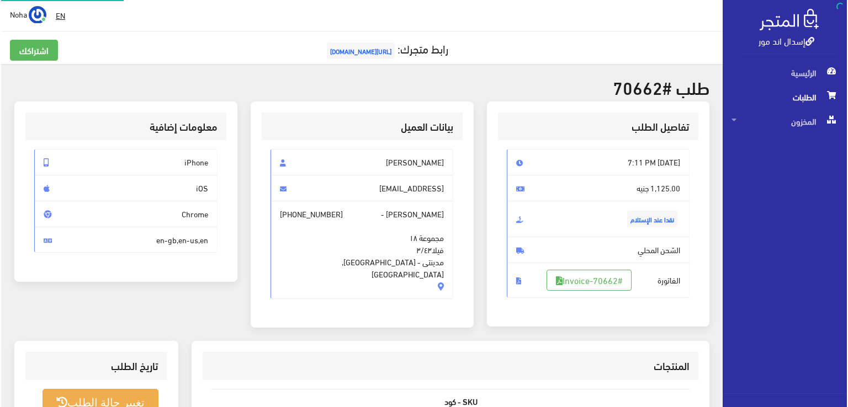
scroll to position [166, 0]
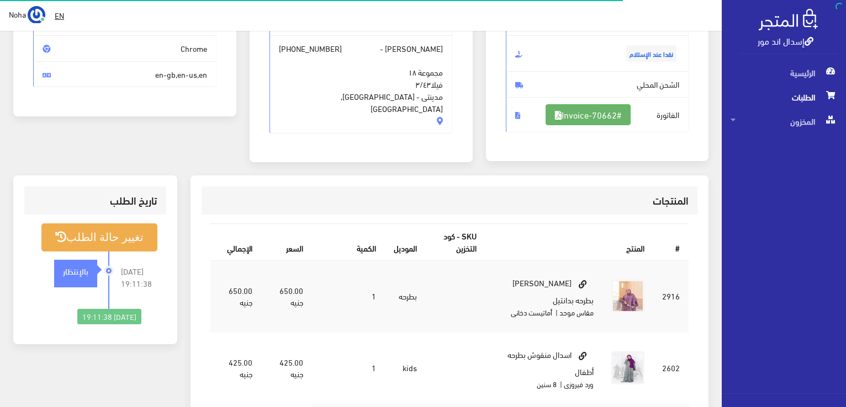
click at [574, 117] on link "#Invoice-70662" at bounding box center [588, 114] width 85 height 21
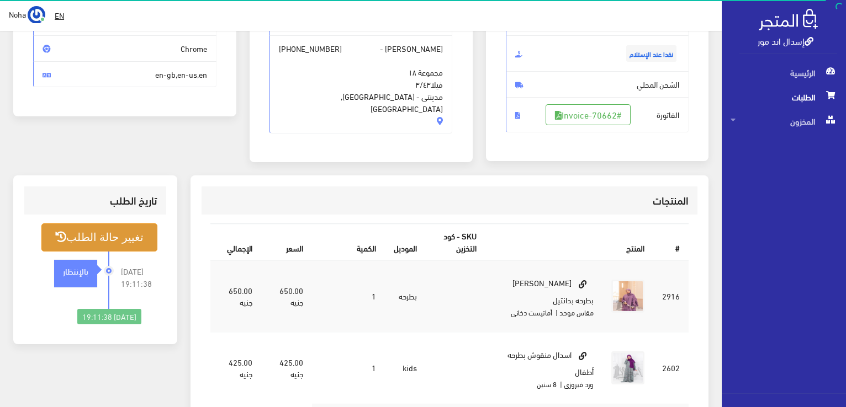
click at [134, 241] on button "تغيير حالة الطلب" at bounding box center [99, 238] width 116 height 28
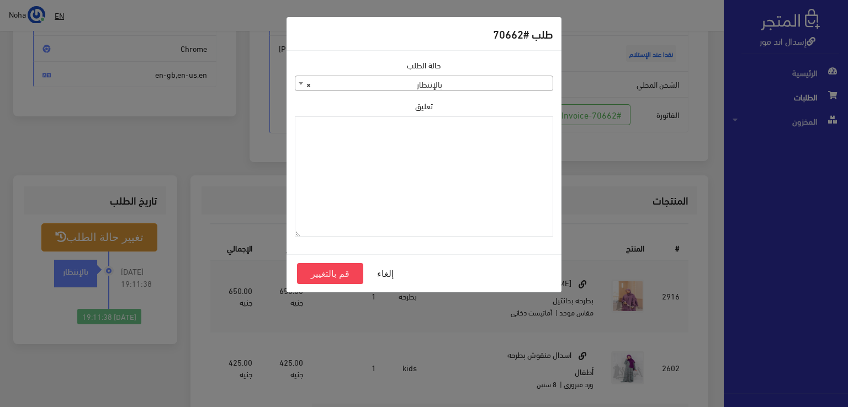
click at [500, 84] on span "× بالإنتظار" at bounding box center [423, 83] width 257 height 15
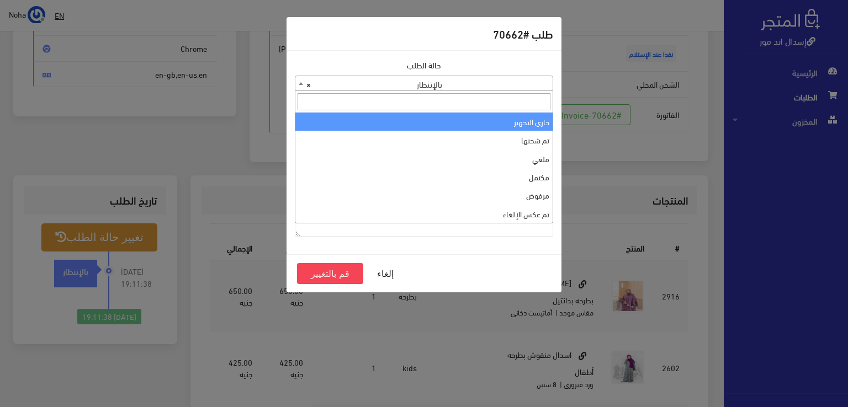
select select "1"
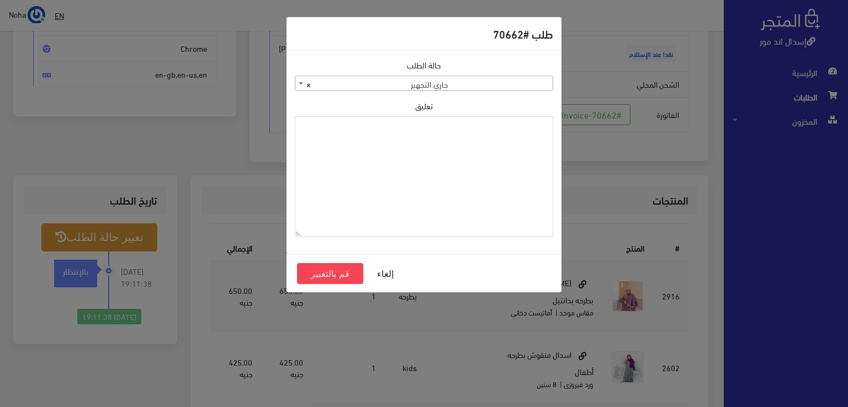
paste textarea "1123993"
type textarea "1123993"
click at [320, 277] on button "قم بالتغيير" at bounding box center [330, 273] width 66 height 21
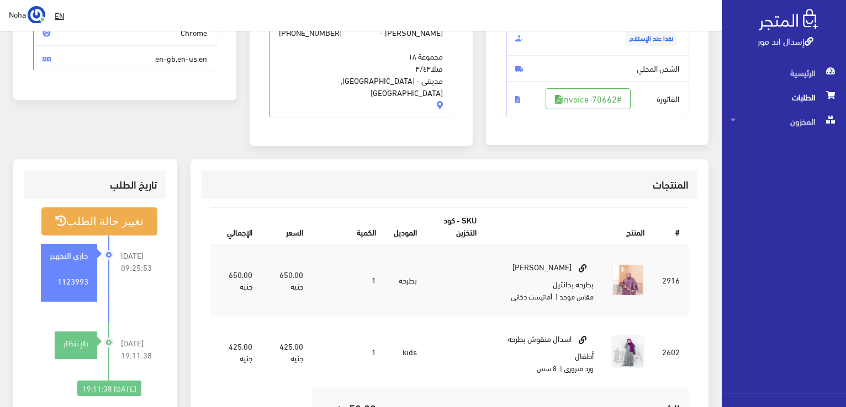
scroll to position [221, 0]
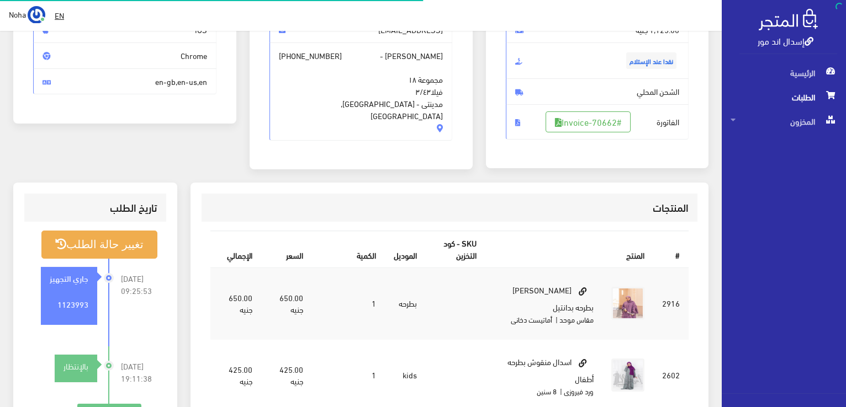
scroll to position [158, 0]
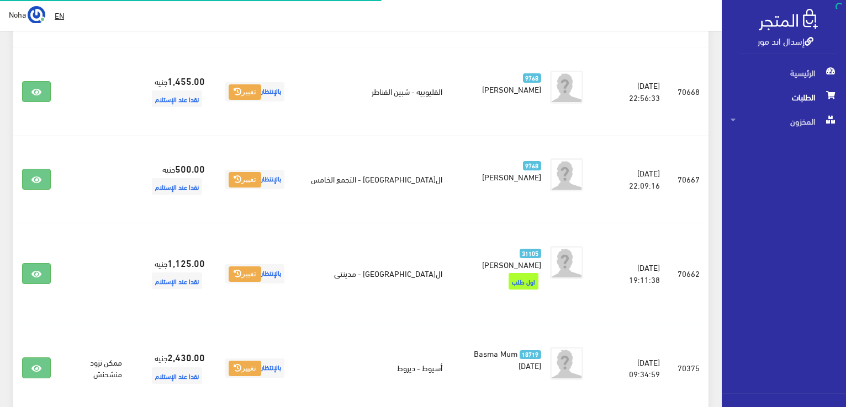
scroll to position [595, 0]
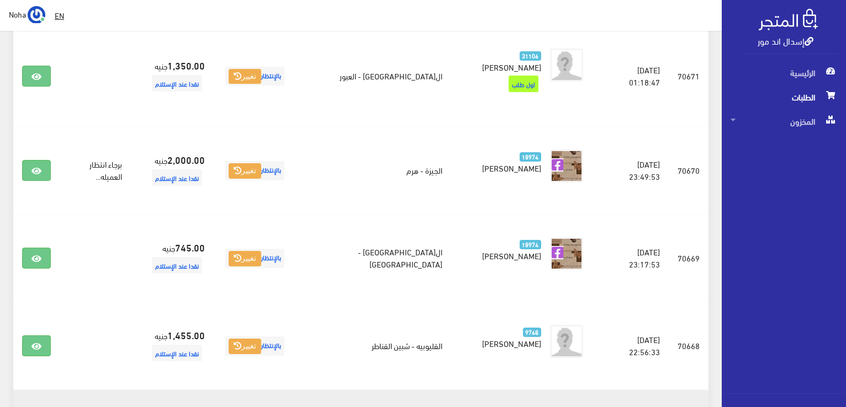
scroll to position [451, 0]
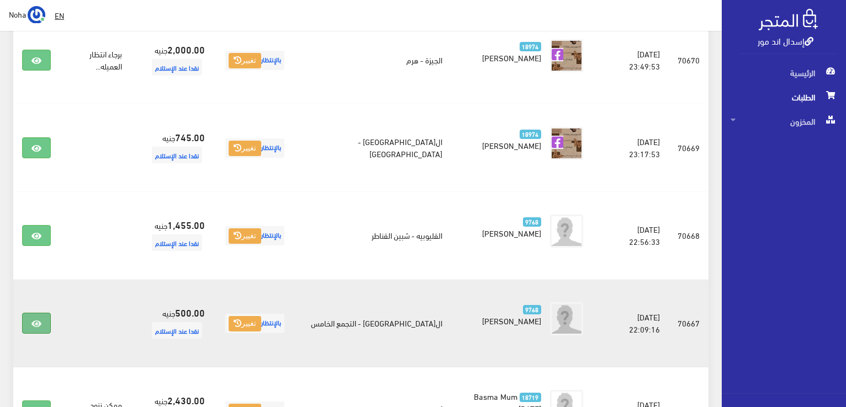
click at [31, 320] on icon at bounding box center [36, 324] width 10 height 9
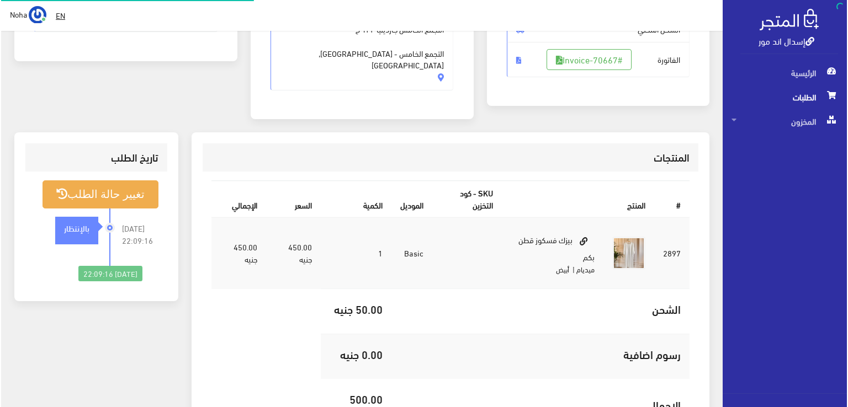
scroll to position [221, 0]
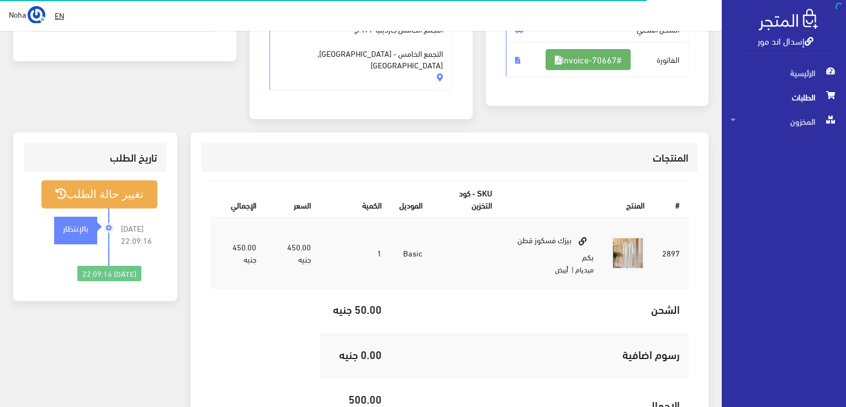
click at [598, 59] on link "#Invoice-70667" at bounding box center [588, 59] width 85 height 21
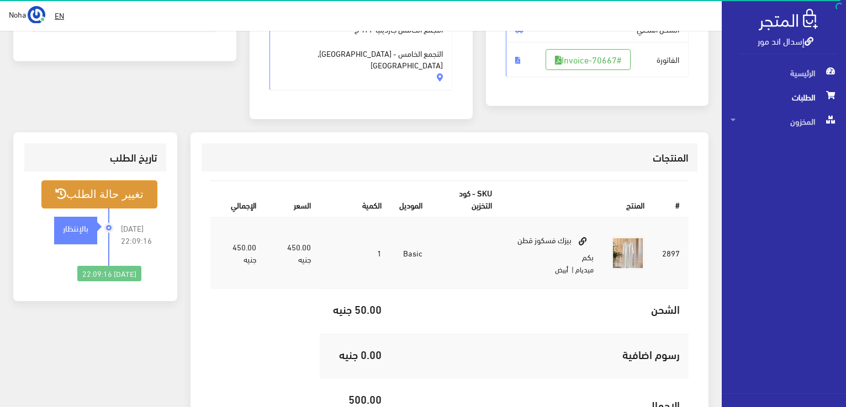
click at [83, 181] on button "تغيير حالة الطلب" at bounding box center [99, 195] width 116 height 28
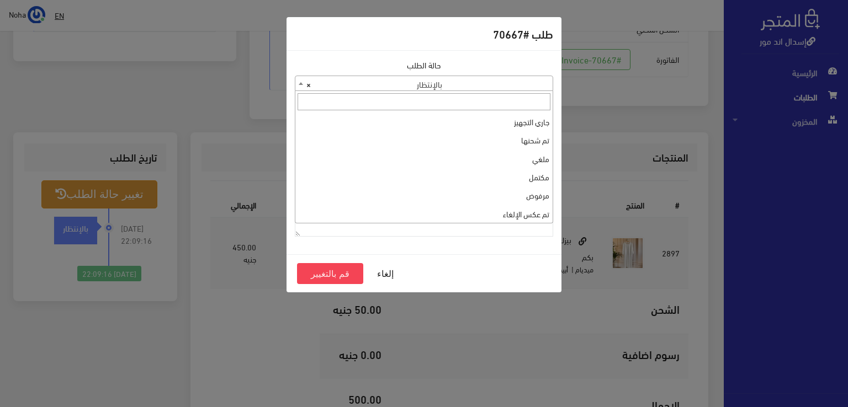
click at [537, 85] on span "× بالإنتظار" at bounding box center [423, 83] width 257 height 15
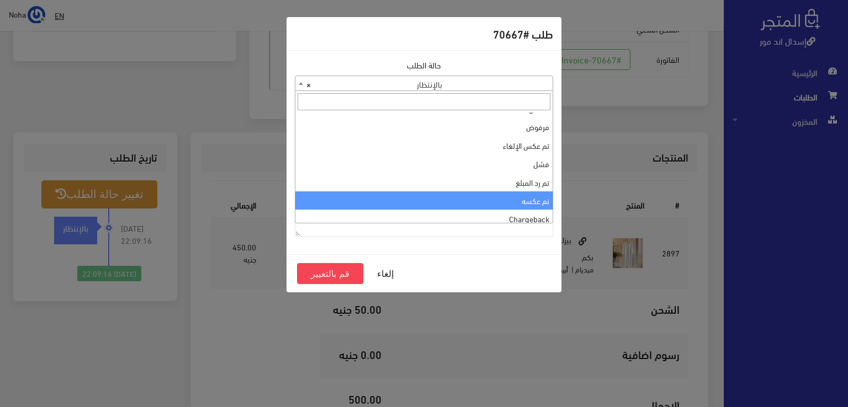
scroll to position [0, 0]
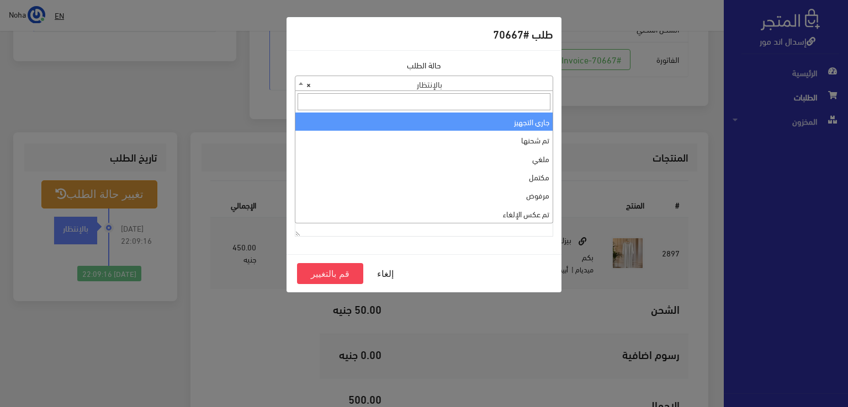
select select "1"
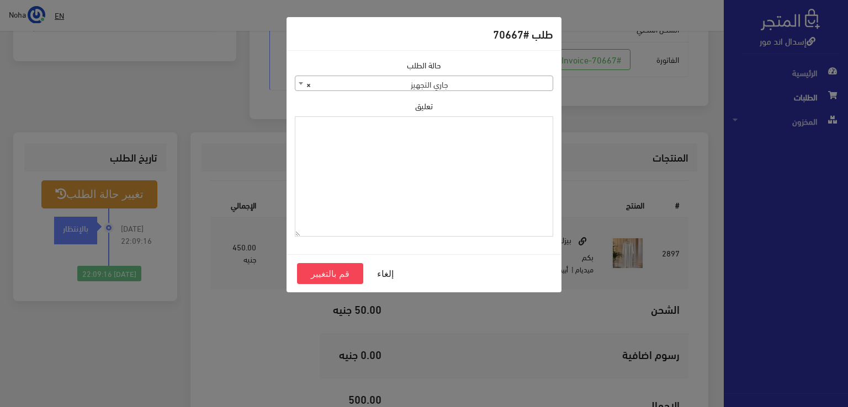
paste textarea "1123993"
type textarea "1123993"
click at [342, 275] on button "قم بالتغيير" at bounding box center [330, 273] width 66 height 21
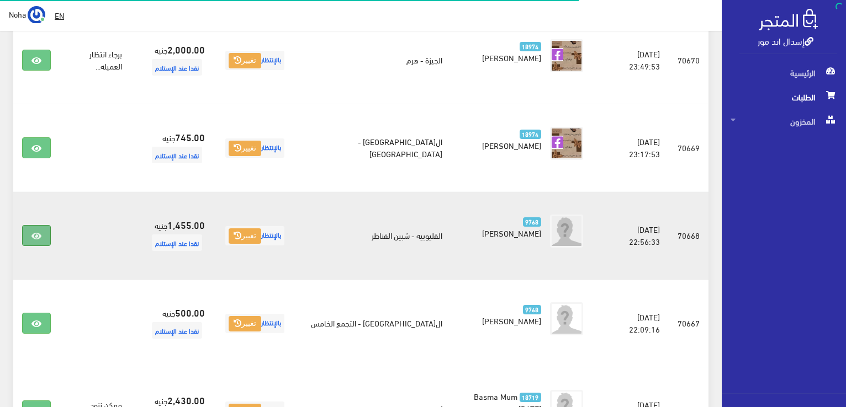
scroll to position [451, 0]
click at [40, 232] on icon at bounding box center [36, 236] width 10 height 9
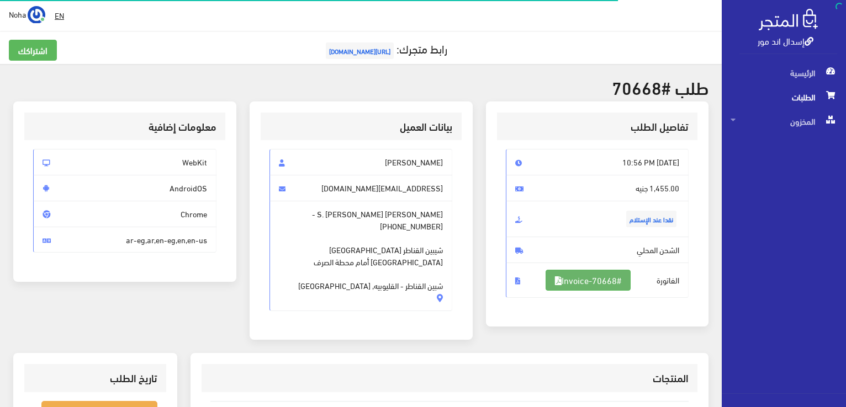
click at [577, 273] on link "#Invoice-70668" at bounding box center [588, 280] width 85 height 21
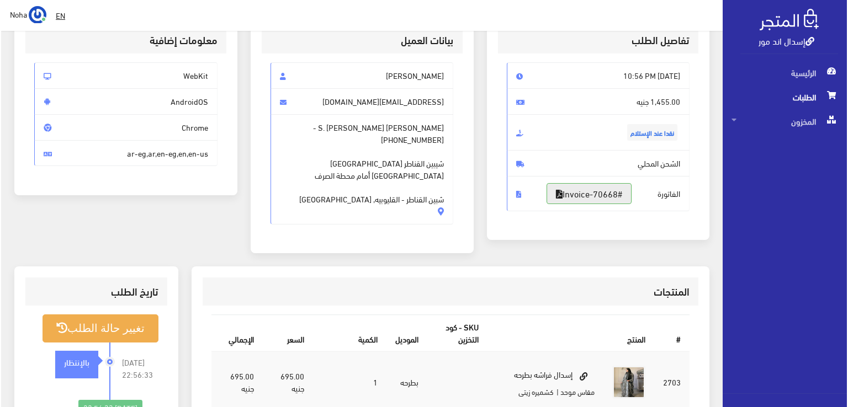
scroll to position [166, 0]
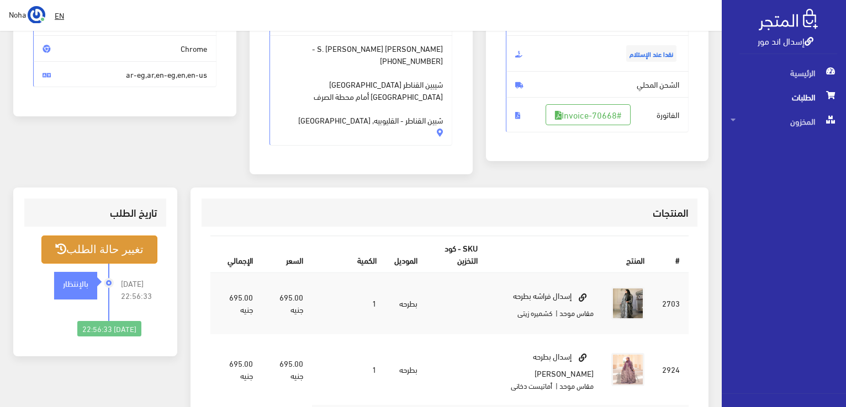
click at [116, 245] on button "تغيير حالة الطلب" at bounding box center [99, 250] width 116 height 28
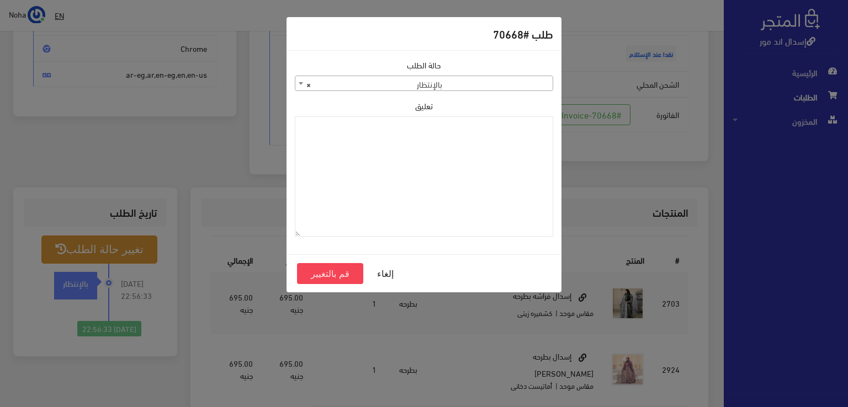
click at [446, 80] on span "× بالإنتظار" at bounding box center [423, 83] width 257 height 15
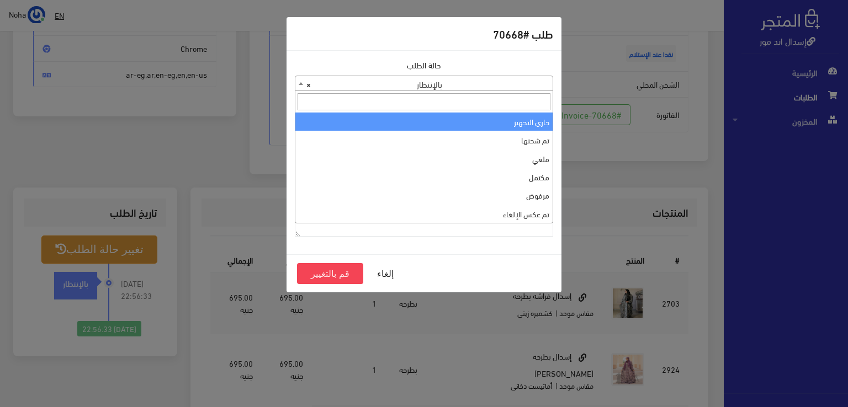
select select "1"
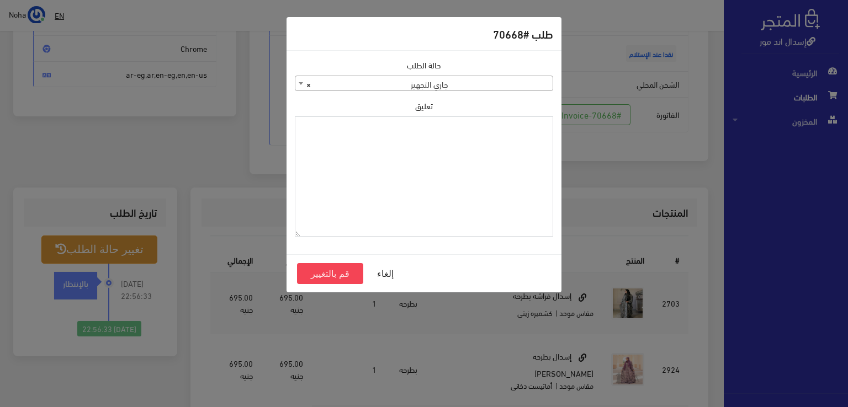
paste textarea "1123993"
type textarea "1123993"
click at [347, 272] on button "قم بالتغيير" at bounding box center [330, 273] width 66 height 21
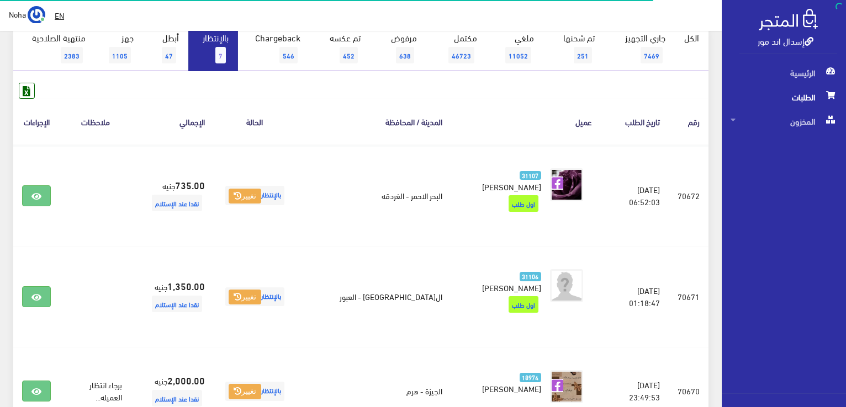
scroll to position [341, 0]
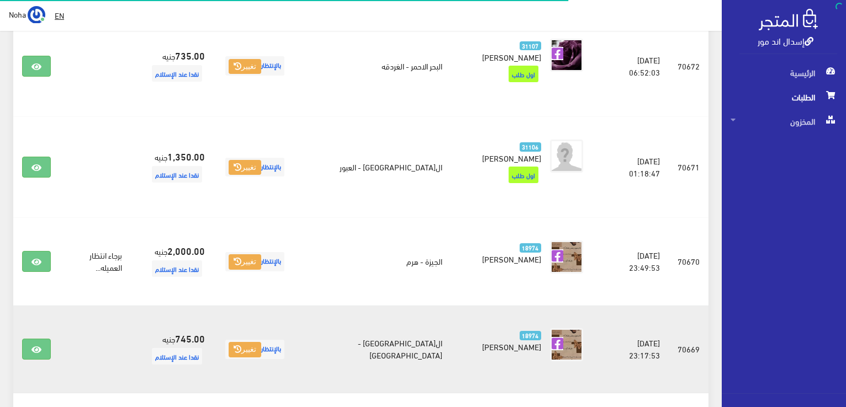
scroll to position [285, 0]
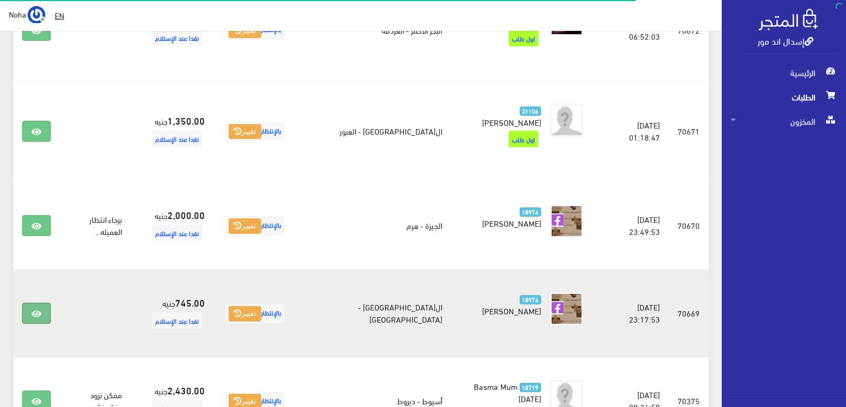
click at [41, 310] on icon at bounding box center [36, 314] width 10 height 9
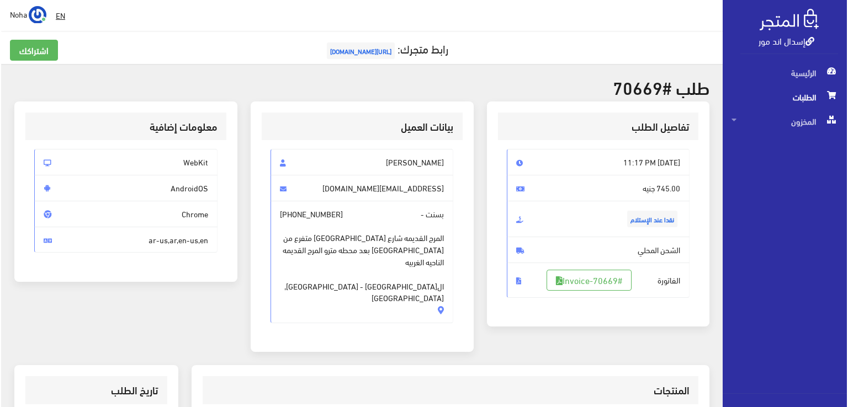
scroll to position [166, 0]
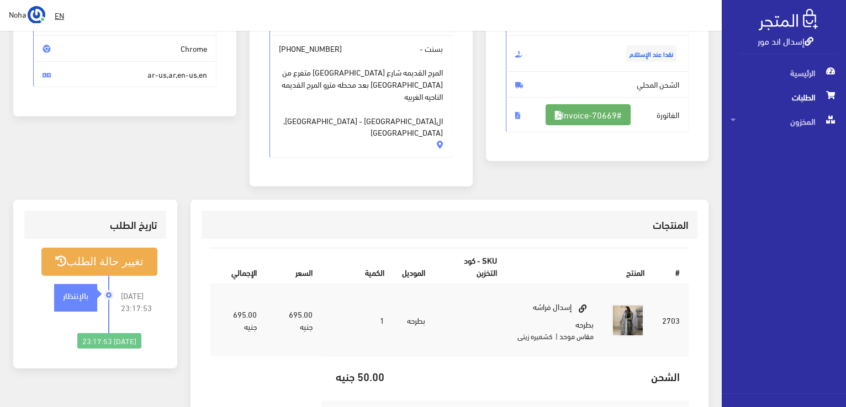
click at [622, 111] on link "#Invoice-70669" at bounding box center [588, 114] width 85 height 21
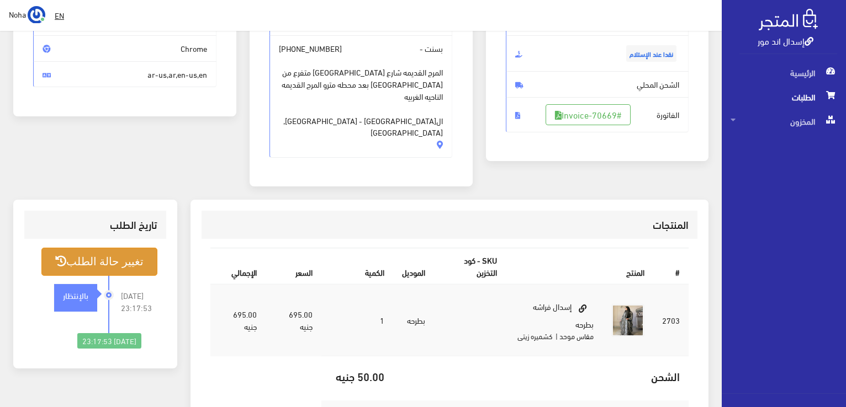
click at [111, 248] on button "تغيير حالة الطلب" at bounding box center [99, 262] width 116 height 28
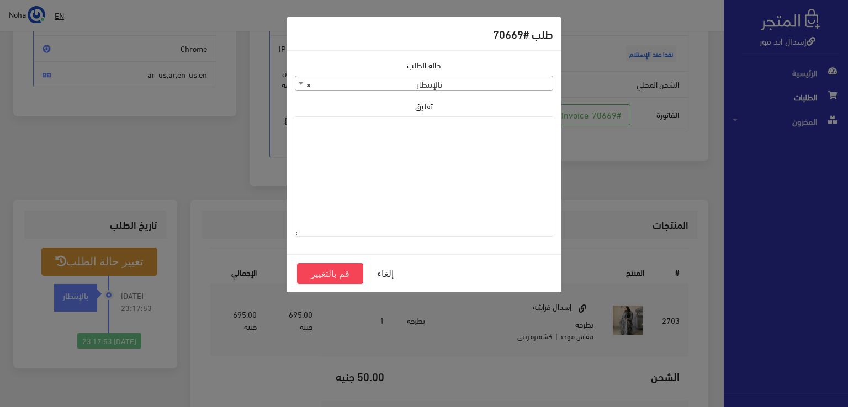
click at [518, 87] on span "× بالإنتظار" at bounding box center [423, 83] width 257 height 15
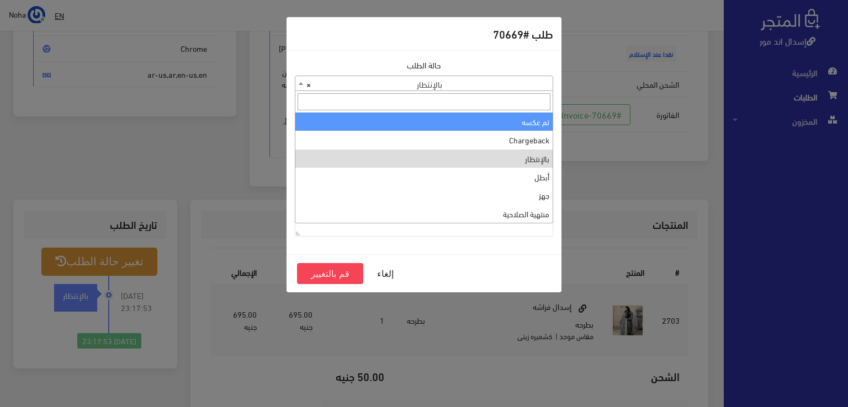
scroll to position [0, 0]
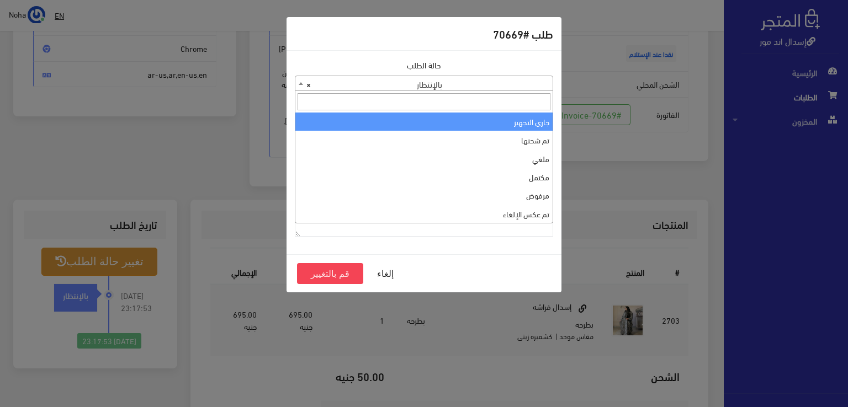
select select "1"
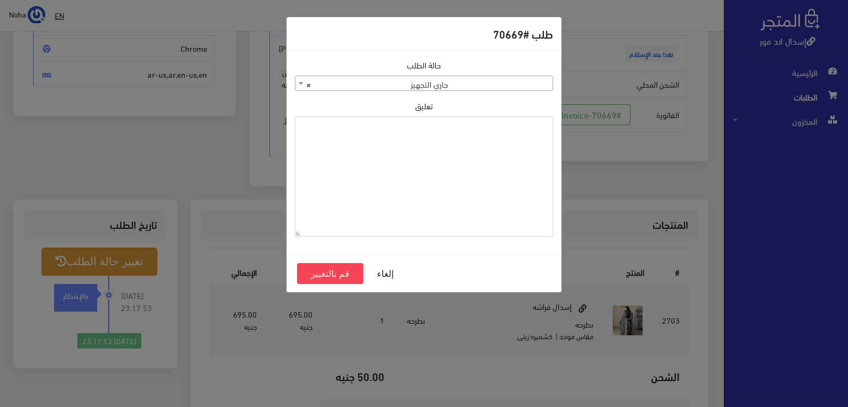
paste textarea "1123993"
type textarea "1123993"
click at [327, 268] on button "قم بالتغيير" at bounding box center [330, 273] width 66 height 21
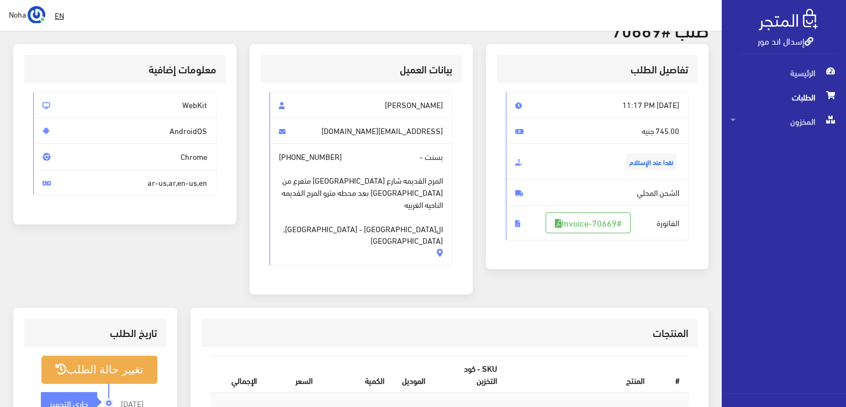
scroll to position [166, 0]
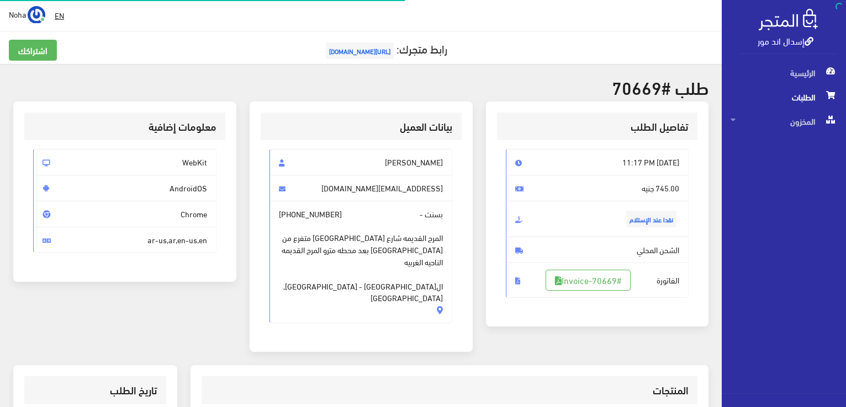
scroll to position [158, 0]
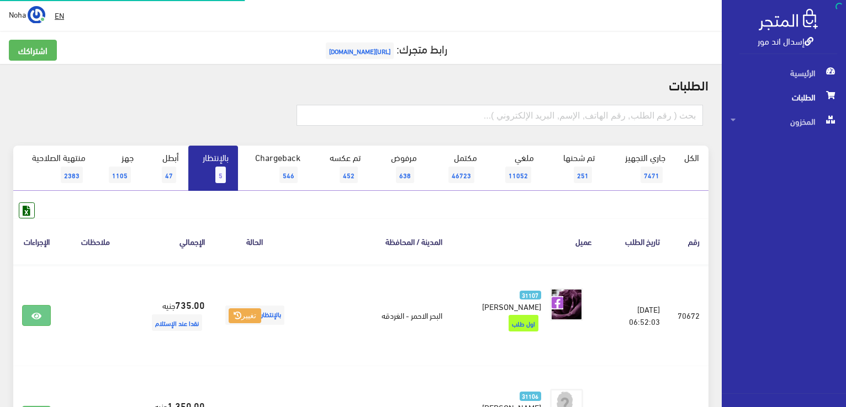
scroll to position [285, 0]
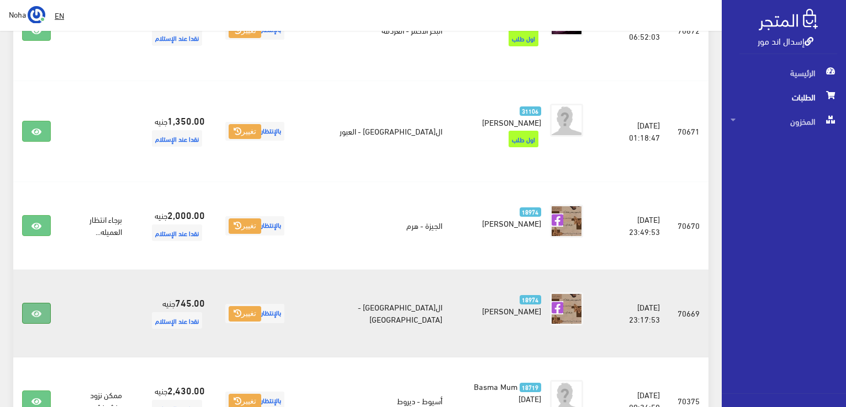
click at [40, 310] on icon at bounding box center [36, 314] width 10 height 9
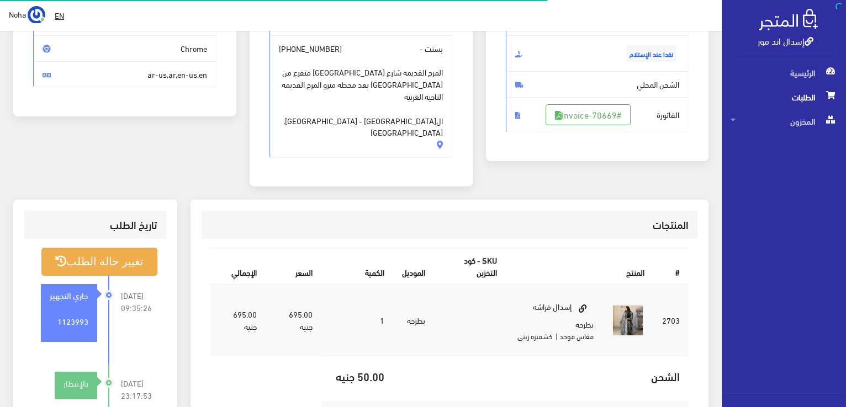
scroll to position [166, 0]
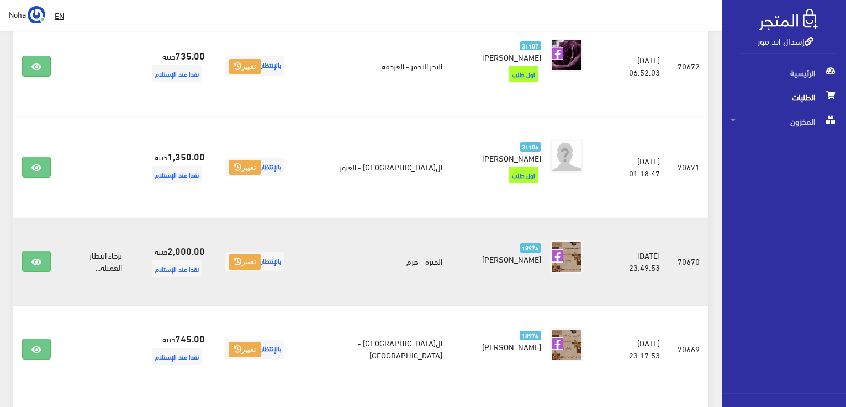
scroll to position [230, 0]
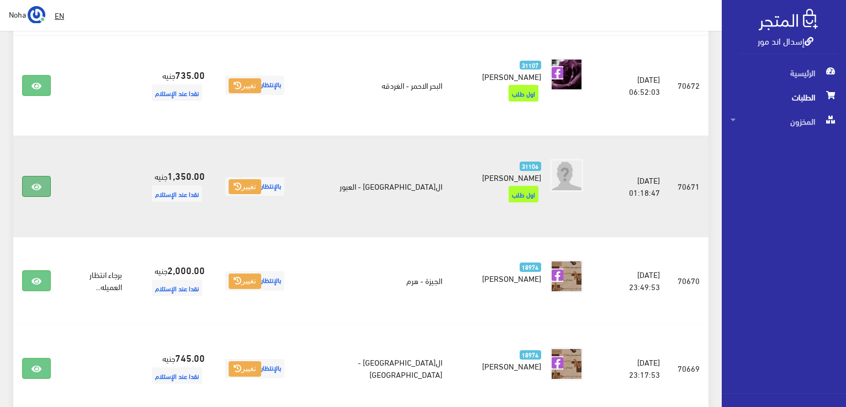
click at [37, 177] on link at bounding box center [36, 186] width 29 height 21
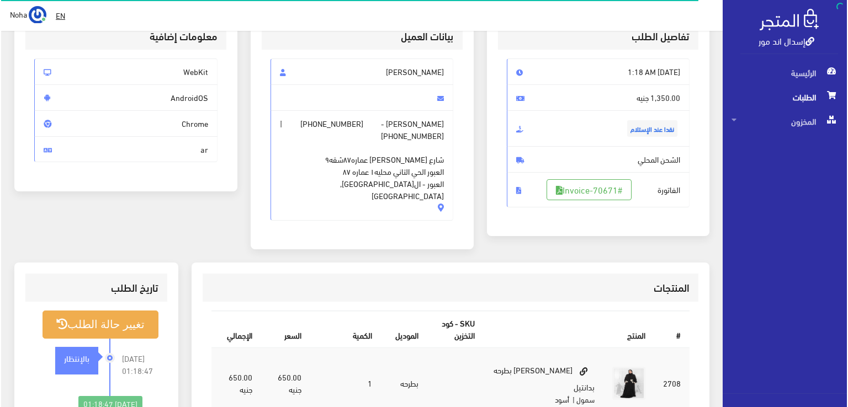
scroll to position [110, 0]
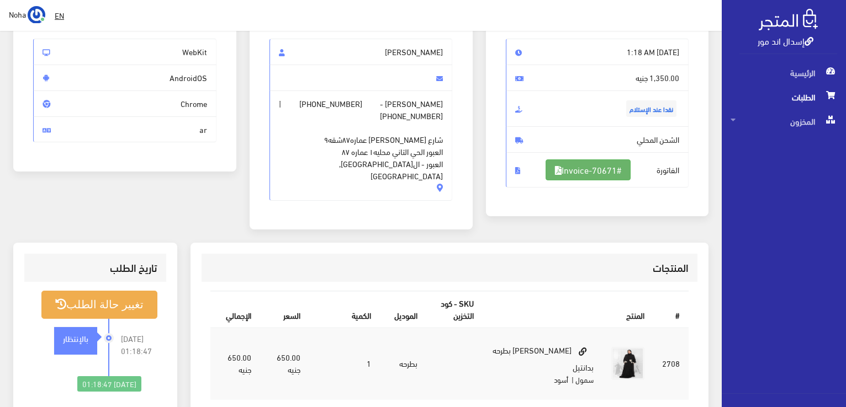
click at [574, 173] on link "#Invoice-70671" at bounding box center [588, 170] width 85 height 21
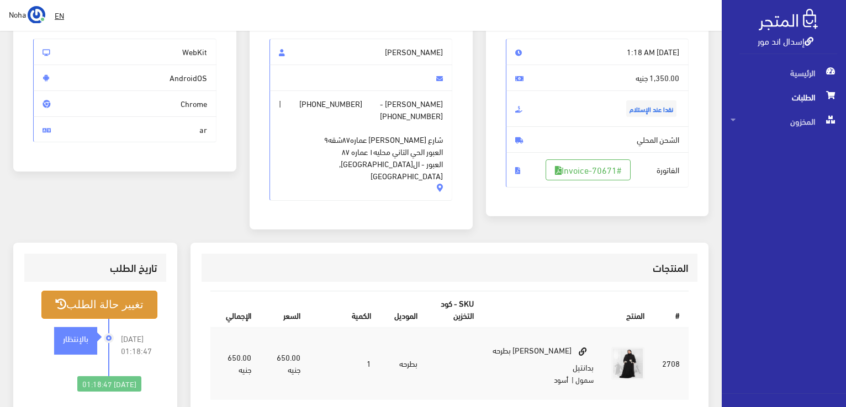
click at [87, 301] on button "تغيير حالة الطلب" at bounding box center [99, 305] width 116 height 28
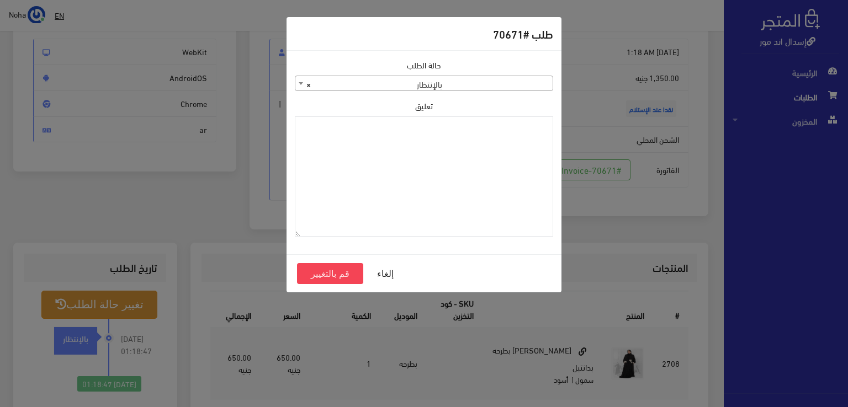
click at [406, 84] on span "× بالإنتظار" at bounding box center [423, 83] width 257 height 15
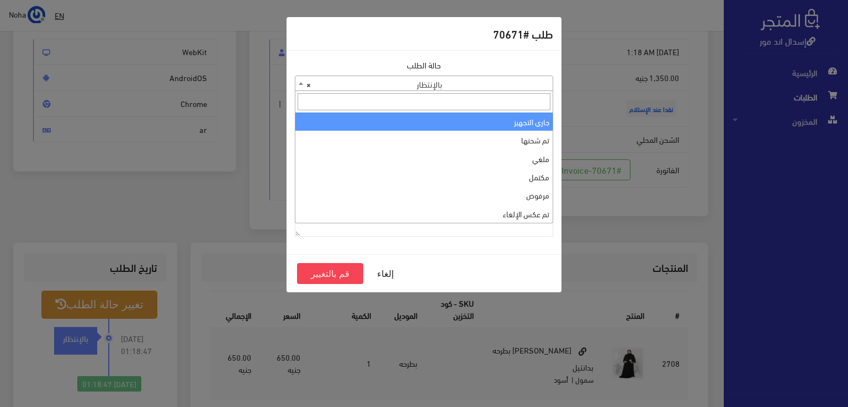
select select "1"
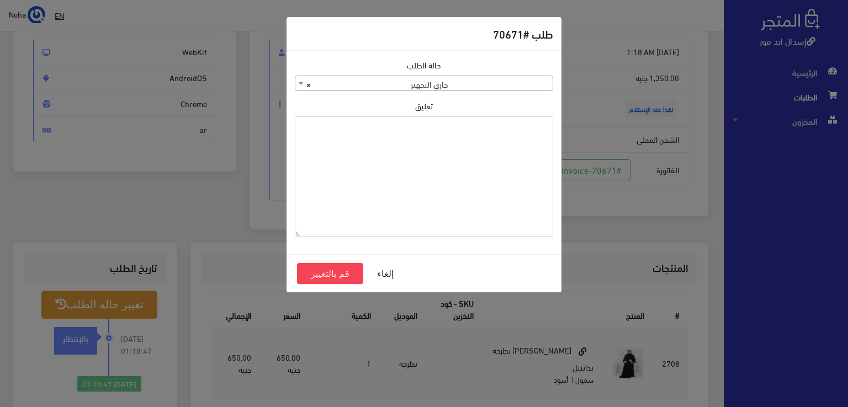
paste textarea "1123993"
type textarea "1123993"
click at [321, 285] on div "إلغاء قم بالتغيير" at bounding box center [424, 274] width 275 height 38
click at [321, 277] on button "قم بالتغيير" at bounding box center [330, 273] width 66 height 21
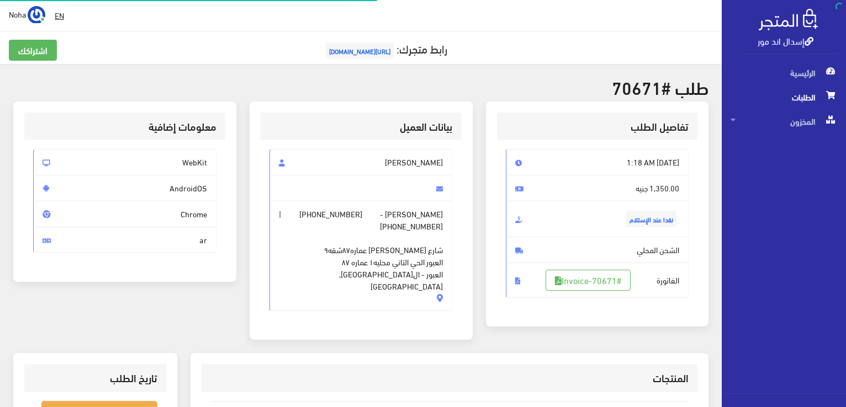
scroll to position [221, 0]
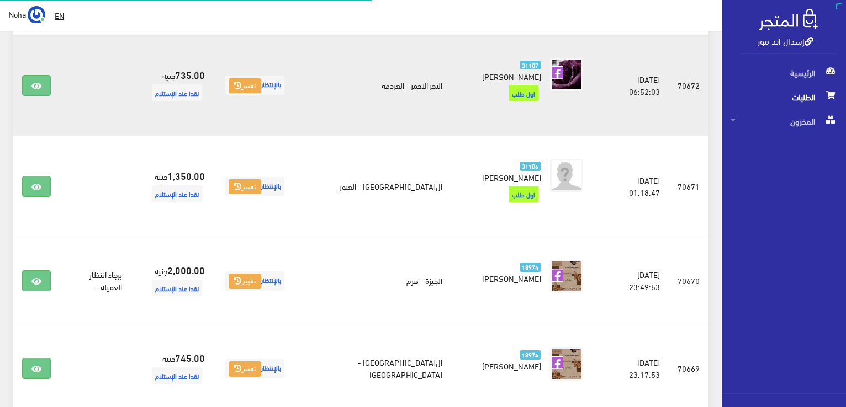
scroll to position [230, 0]
click at [41, 82] on icon at bounding box center [36, 86] width 10 height 9
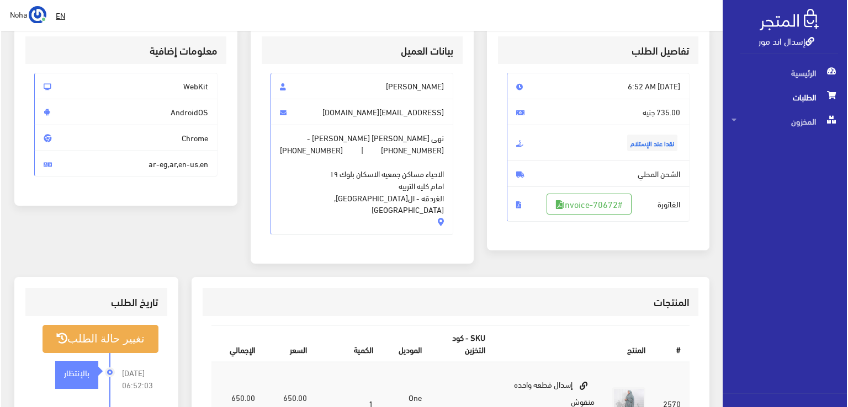
scroll to position [166, 0]
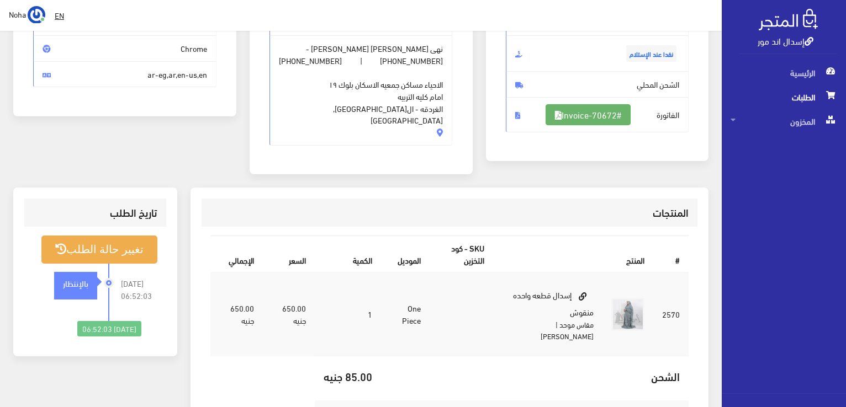
click at [576, 117] on link "#Invoice-70672" at bounding box center [588, 114] width 85 height 21
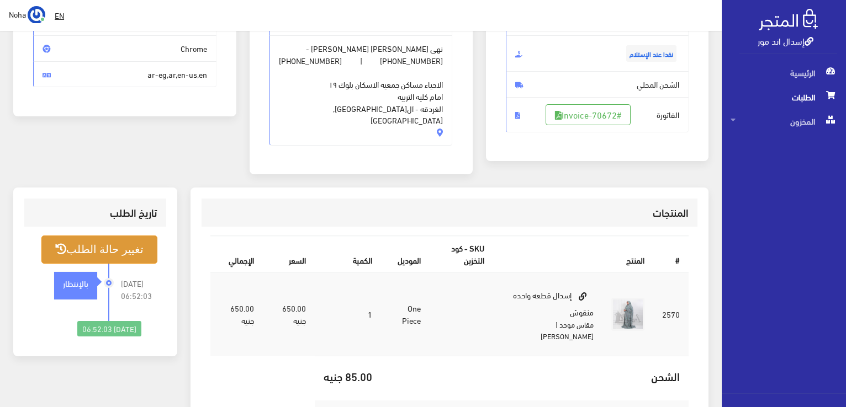
click at [102, 242] on button "تغيير حالة الطلب" at bounding box center [99, 250] width 116 height 28
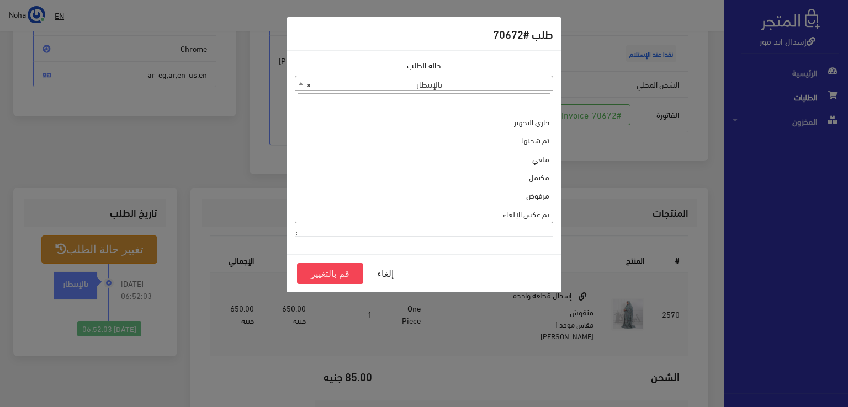
click at [495, 83] on span "× بالإنتظار" at bounding box center [423, 83] width 257 height 15
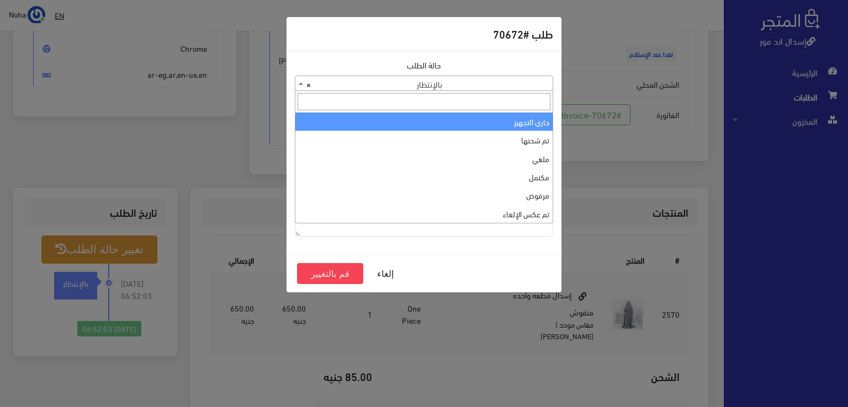
select select "1"
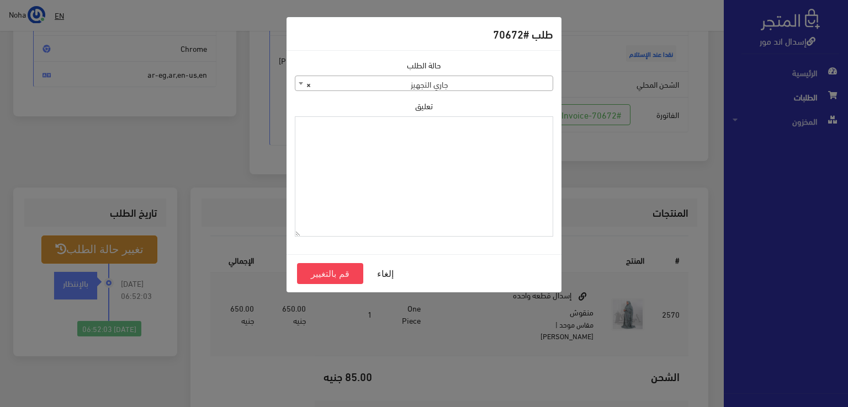
paste textarea "1123993"
type textarea "1123993"
click at [314, 270] on button "قم بالتغيير" at bounding box center [330, 273] width 66 height 21
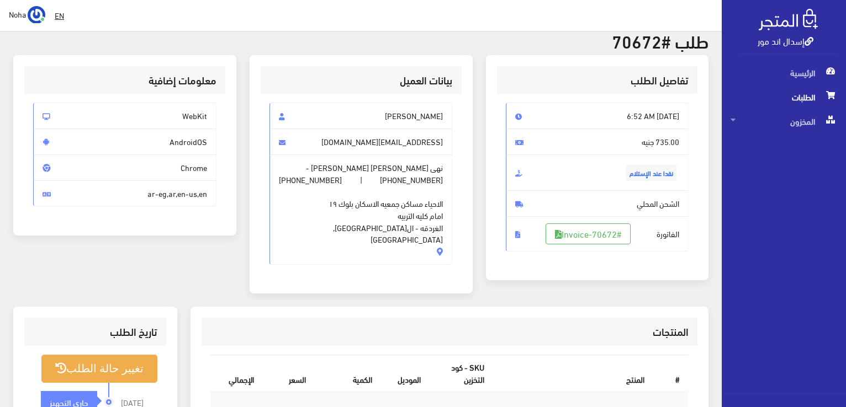
scroll to position [166, 0]
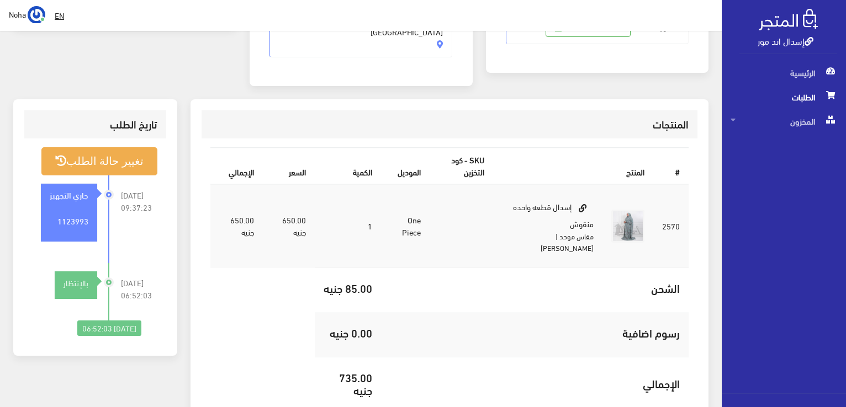
scroll to position [269, 0]
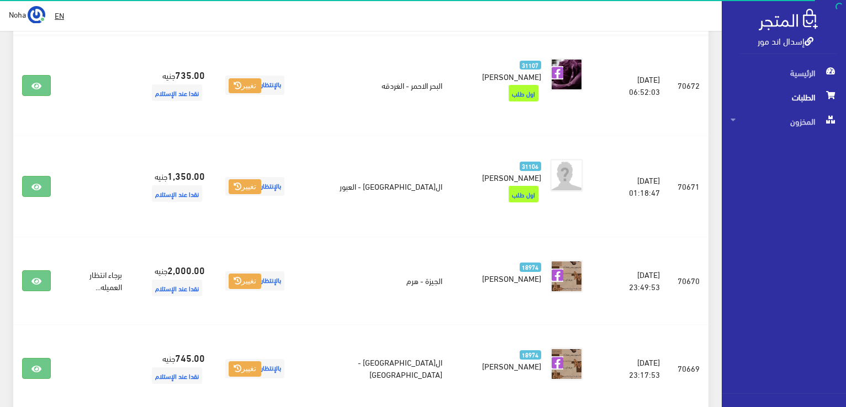
scroll to position [65, 0]
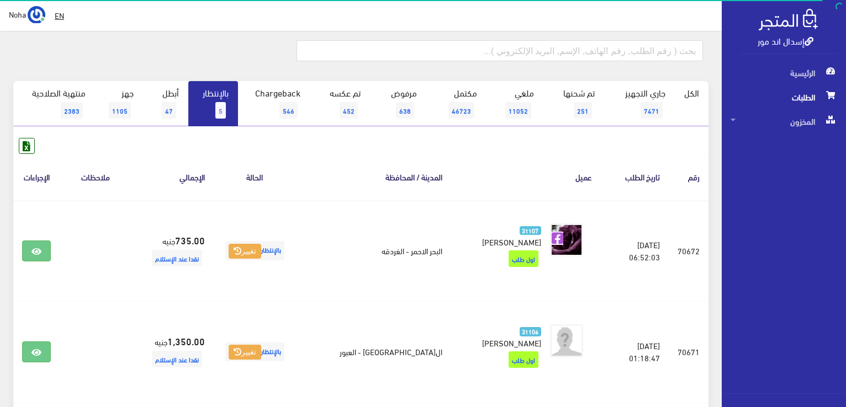
click at [204, 110] on link "بالإنتظار 5" at bounding box center [213, 103] width 50 height 45
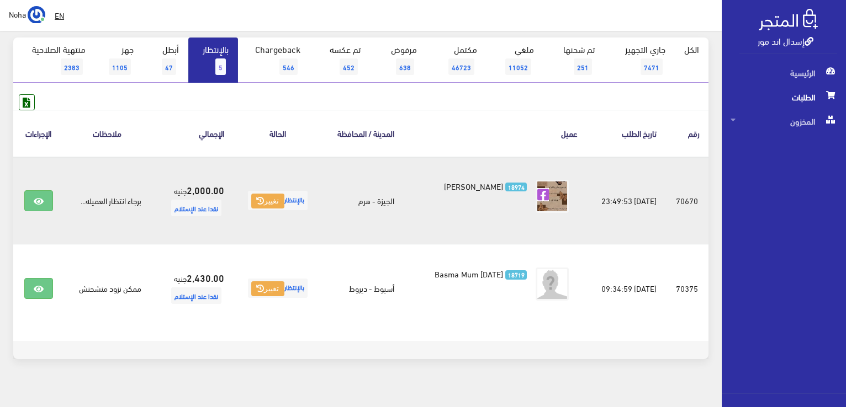
scroll to position [110, 0]
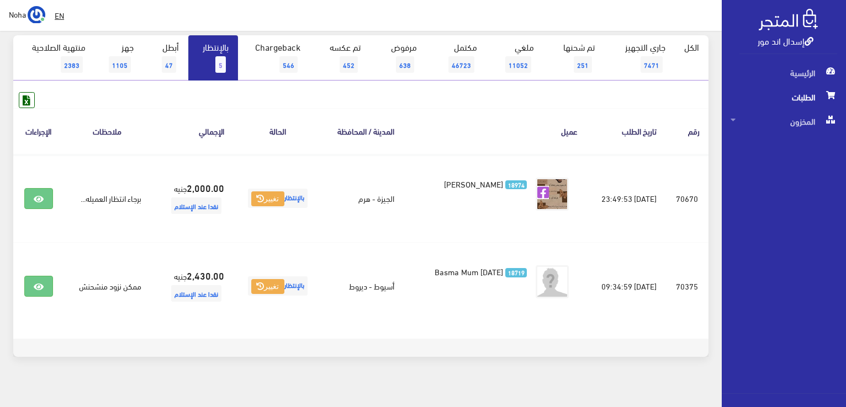
click at [220, 62] on span "5" at bounding box center [220, 64] width 10 height 17
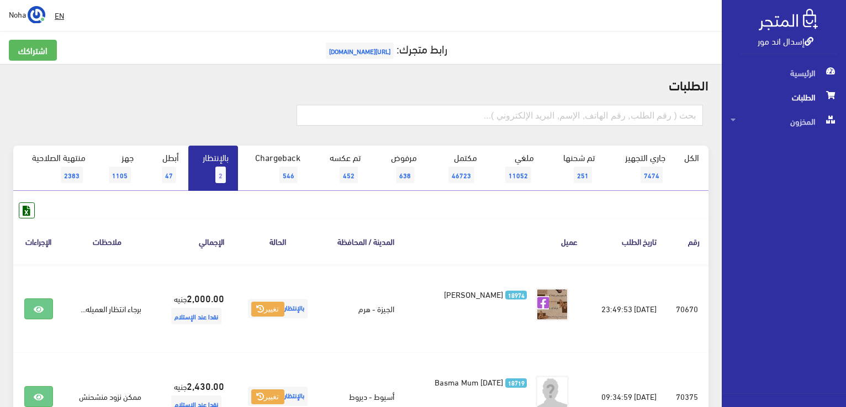
click at [213, 167] on link "بالإنتظار 2" at bounding box center [213, 168] width 50 height 45
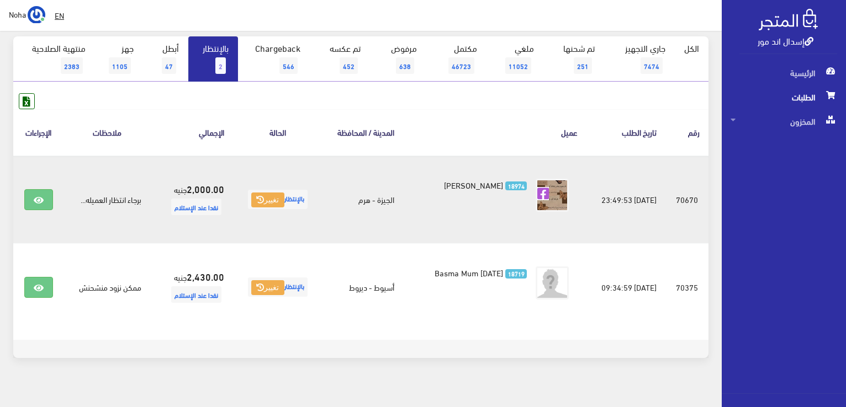
scroll to position [110, 0]
click at [41, 200] on icon at bounding box center [39, 199] width 10 height 9
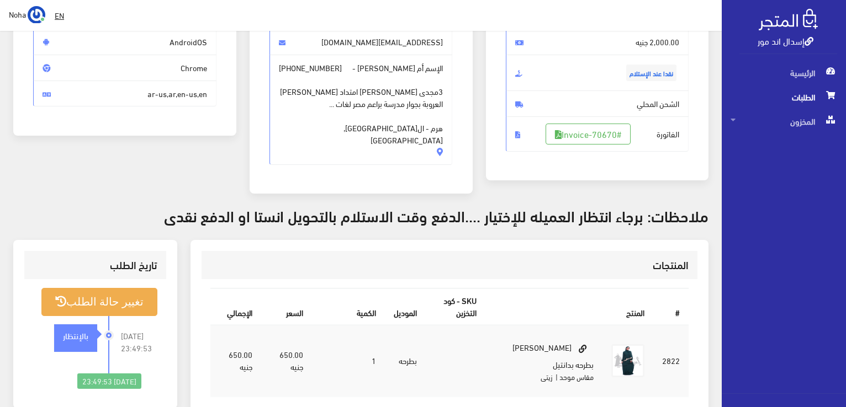
scroll to position [166, 0]
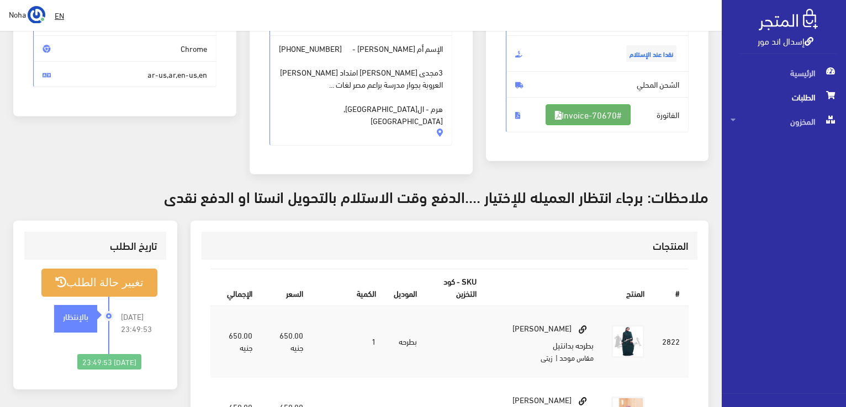
click at [589, 109] on link "#Invoice-70670" at bounding box center [588, 114] width 85 height 21
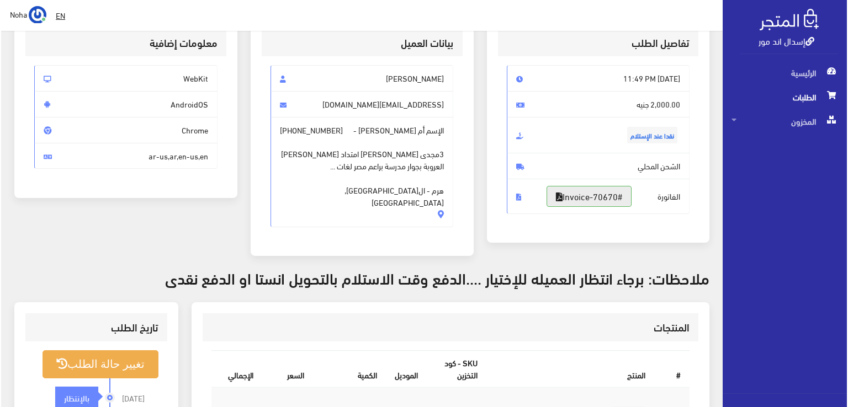
scroll to position [110, 0]
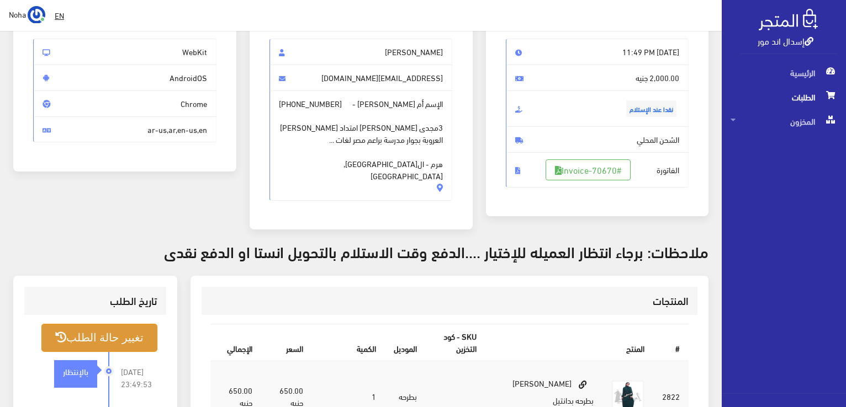
click at [141, 325] on button "تغيير حالة الطلب" at bounding box center [99, 338] width 116 height 28
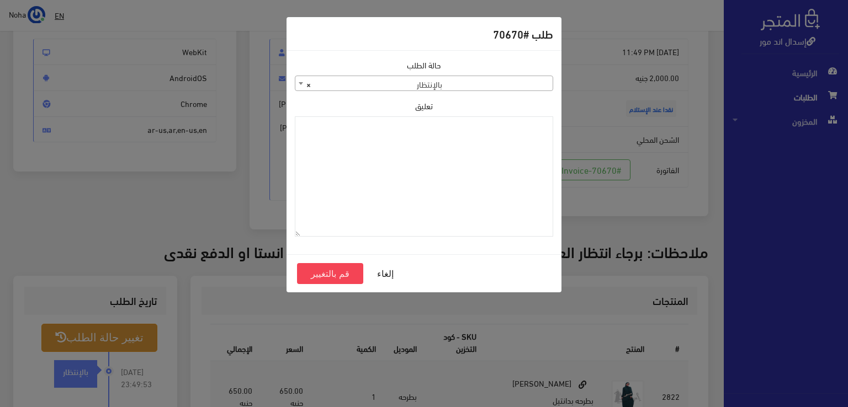
click at [369, 89] on span "× بالإنتظار" at bounding box center [423, 83] width 257 height 15
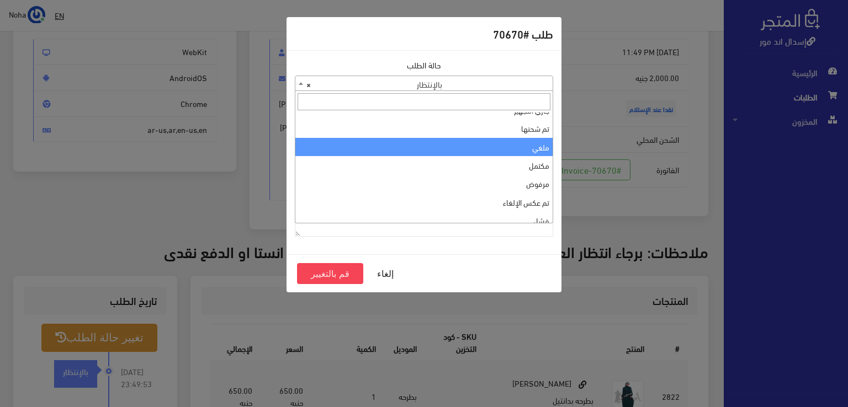
scroll to position [0, 0]
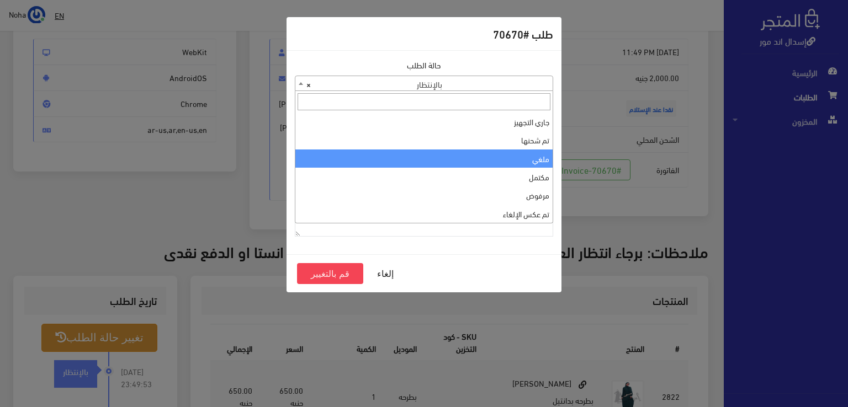
select select "1"
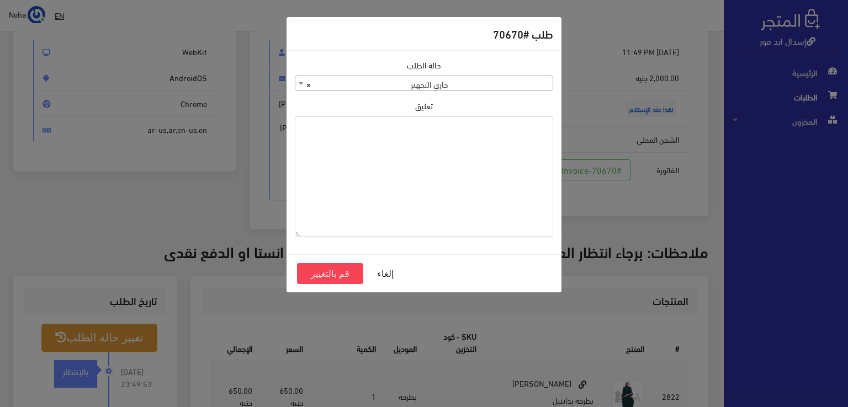
paste textarea "1123993"
type textarea "1123993"
click at [342, 272] on button "قم بالتغيير" at bounding box center [330, 273] width 66 height 21
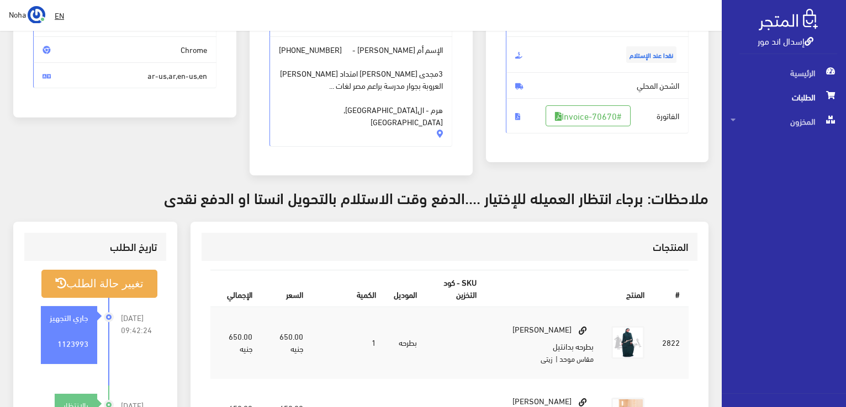
scroll to position [166, 0]
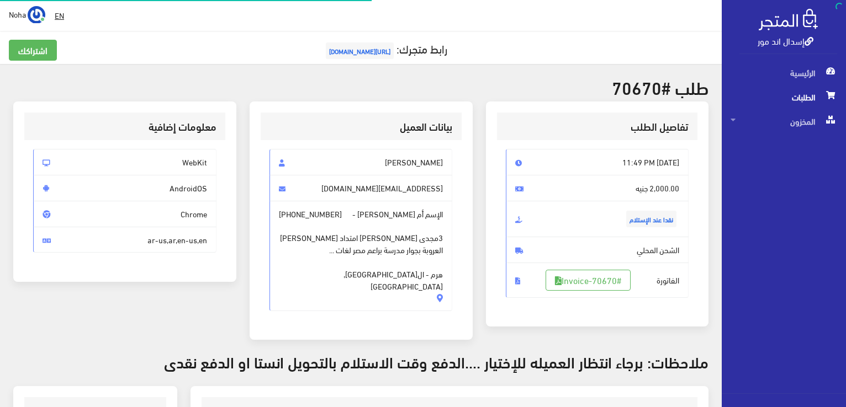
scroll to position [110, 0]
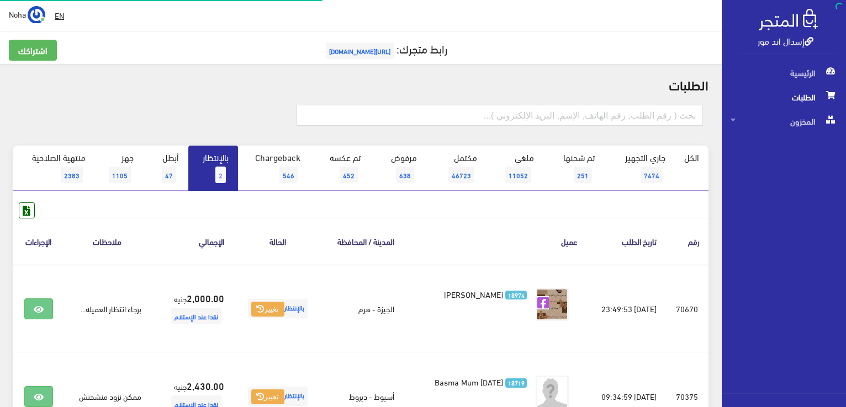
scroll to position [110, 0]
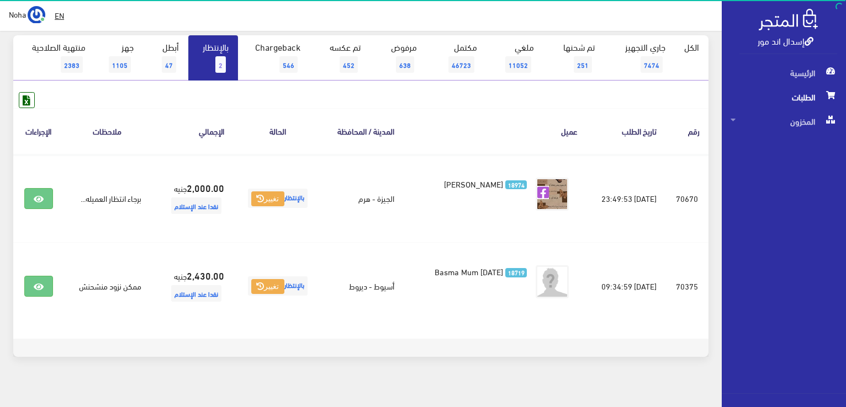
click at [220, 49] on link "بالإنتظار 2" at bounding box center [213, 57] width 50 height 45
